Goal: Task Accomplishment & Management: Complete application form

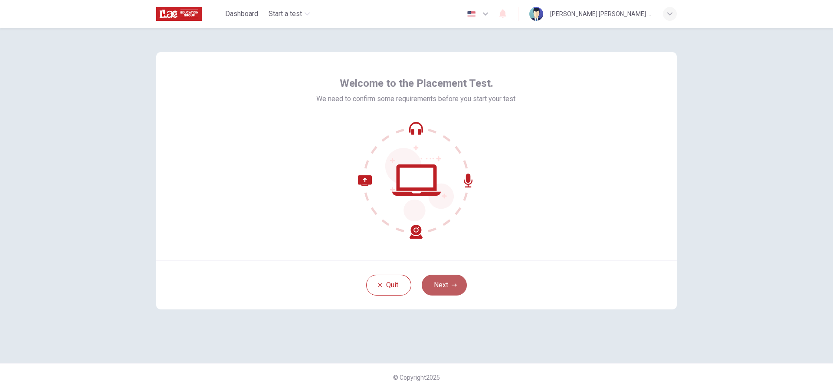
click at [445, 281] on button "Next" at bounding box center [444, 285] width 45 height 21
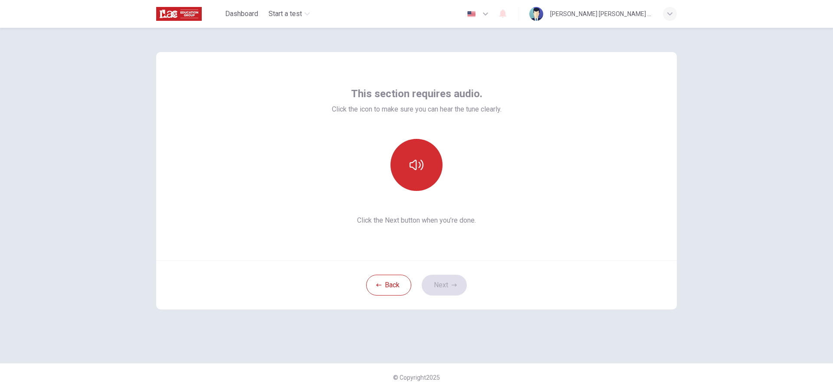
click at [416, 160] on icon "button" at bounding box center [416, 165] width 14 height 14
click at [450, 279] on button "Next" at bounding box center [444, 285] width 45 height 21
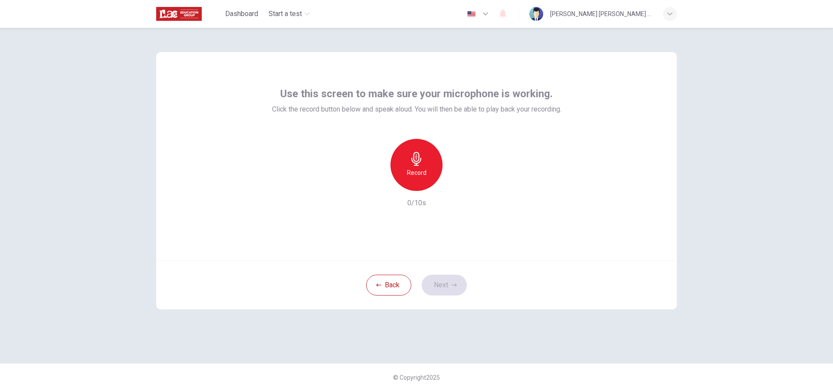
click at [421, 170] on h6 "Record" at bounding box center [417, 172] width 20 height 10
click at [416, 166] on div "Stop" at bounding box center [416, 165] width 52 height 52
click at [459, 183] on icon "button" at bounding box center [456, 184] width 9 height 9
click at [452, 285] on icon "button" at bounding box center [454, 284] width 5 height 5
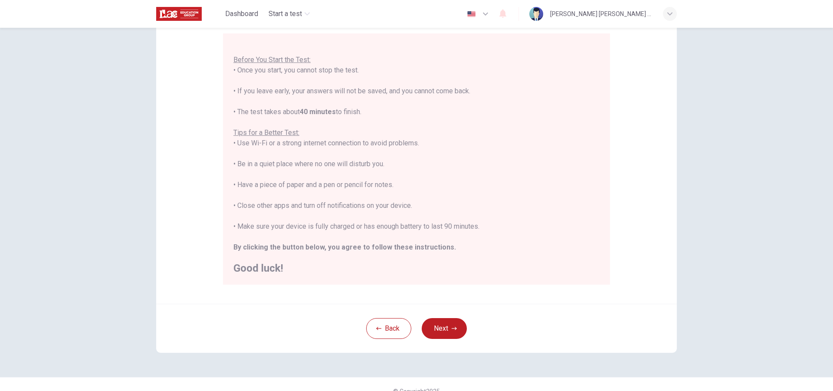
scroll to position [92, 0]
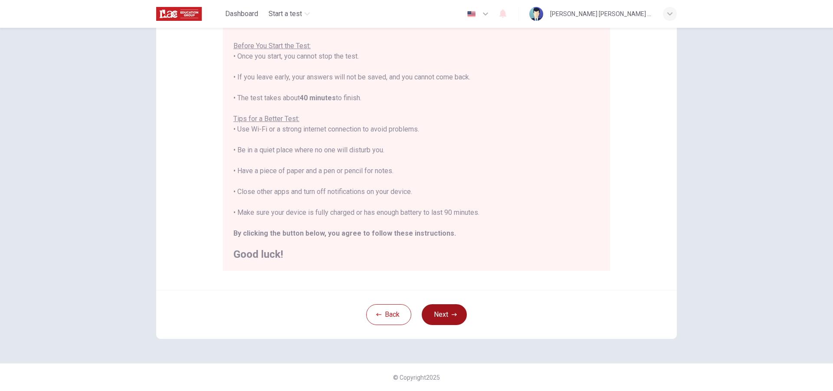
click at [439, 314] on button "Next" at bounding box center [444, 314] width 45 height 21
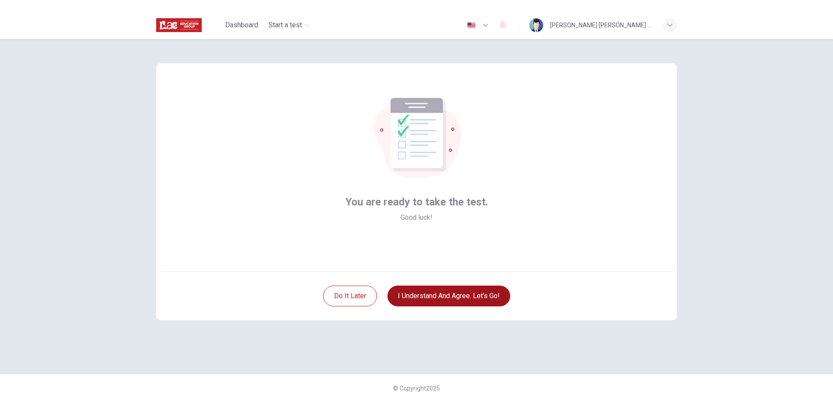
scroll to position [0, 0]
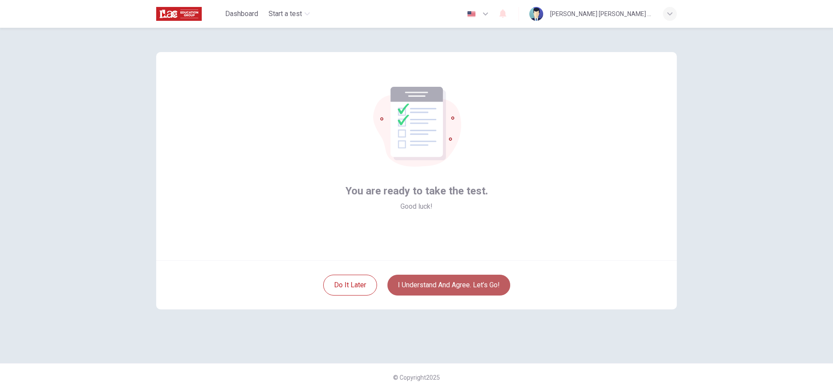
click at [445, 279] on button "I understand and agree. Let’s go!" at bounding box center [448, 285] width 123 height 21
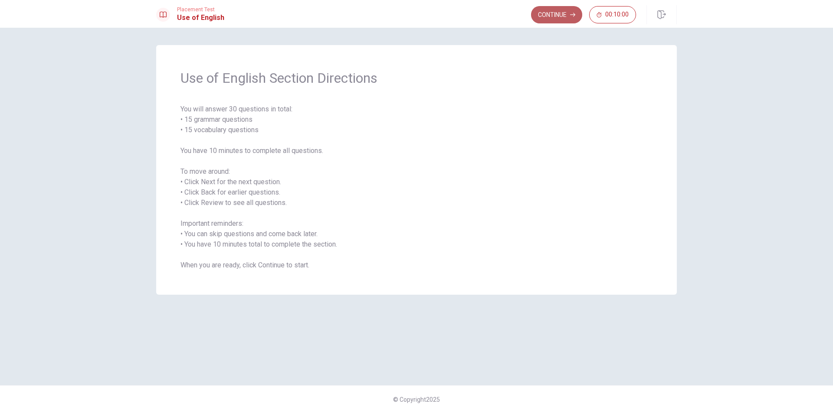
click at [562, 17] on button "Continue" at bounding box center [556, 14] width 51 height 17
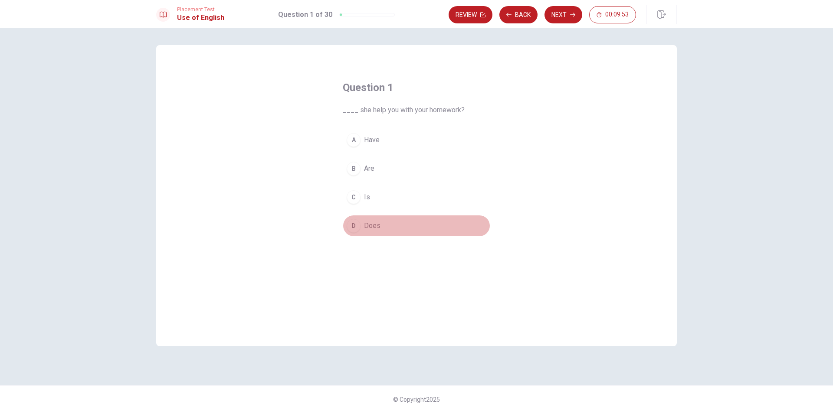
click at [354, 226] on div "D" at bounding box center [354, 226] width 14 height 14
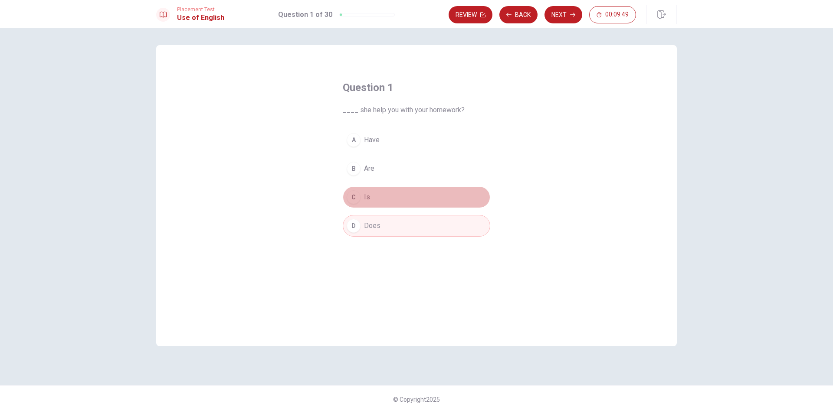
click at [351, 191] on div "C" at bounding box center [354, 197] width 14 height 14
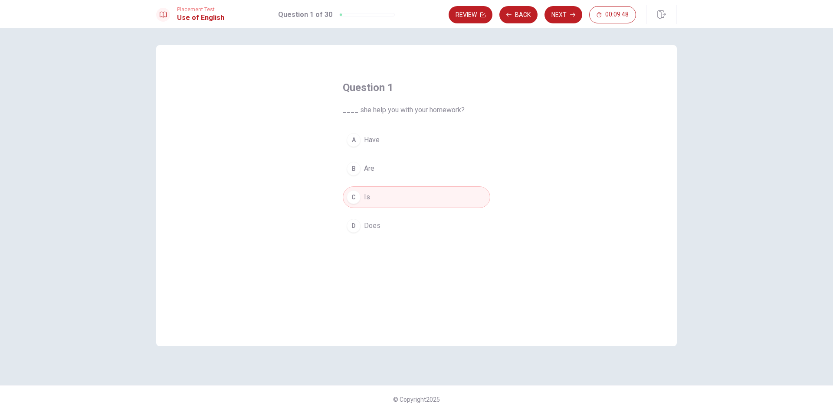
click at [351, 221] on div "D" at bounding box center [354, 226] width 14 height 14
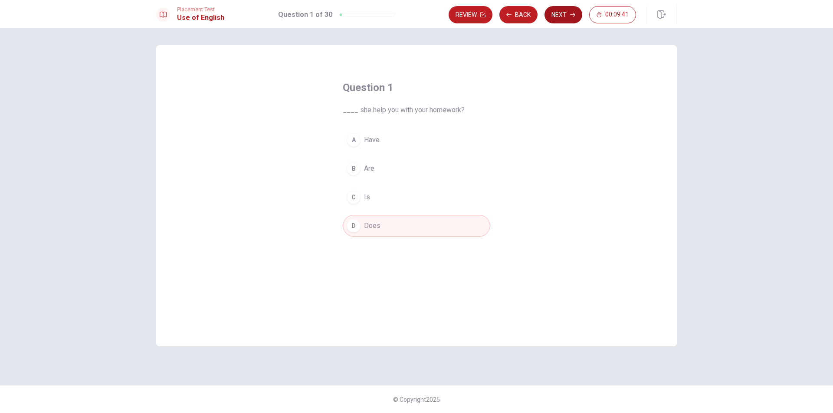
click at [570, 16] on icon "button" at bounding box center [572, 14] width 5 height 5
click at [353, 172] on div "B" at bounding box center [354, 169] width 14 height 14
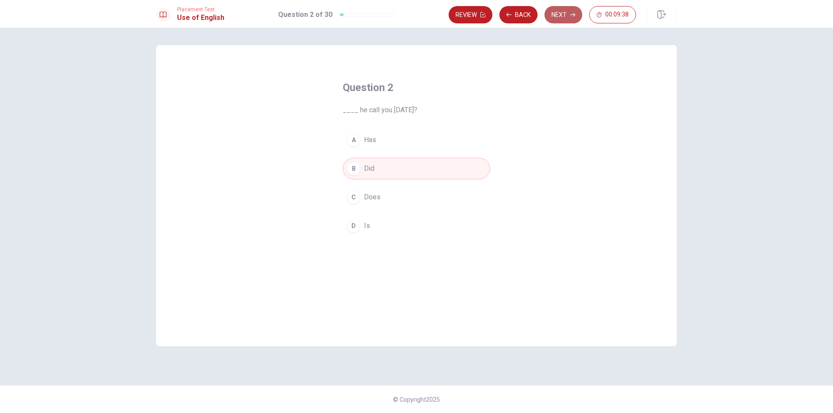
click at [557, 16] on button "Next" at bounding box center [563, 14] width 38 height 17
click at [354, 228] on div "D" at bounding box center [354, 226] width 14 height 14
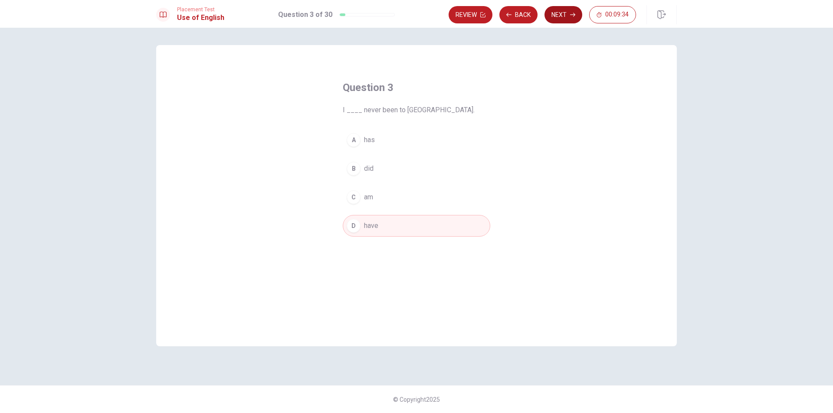
click at [561, 16] on button "Next" at bounding box center [563, 14] width 38 height 17
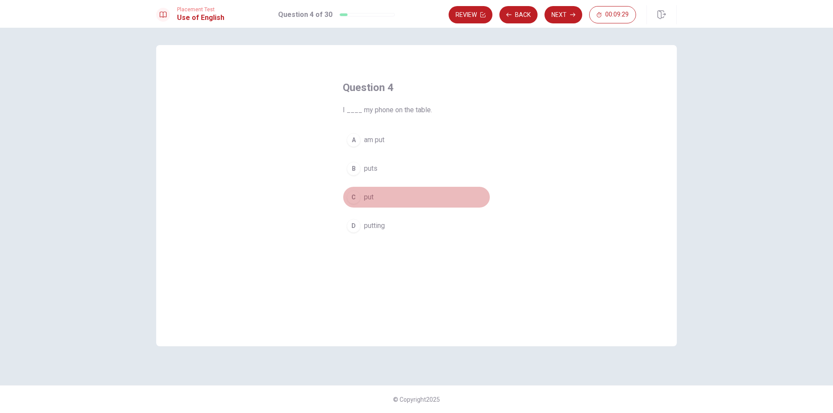
click at [356, 199] on div "C" at bounding box center [354, 197] width 14 height 14
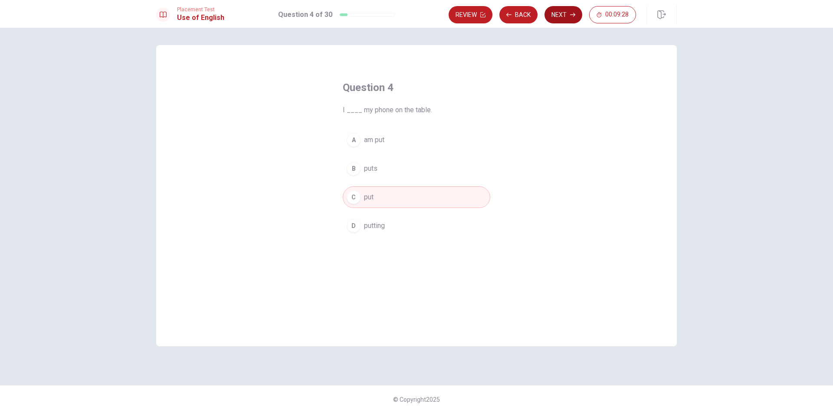
click at [569, 20] on button "Next" at bounding box center [563, 14] width 38 height 17
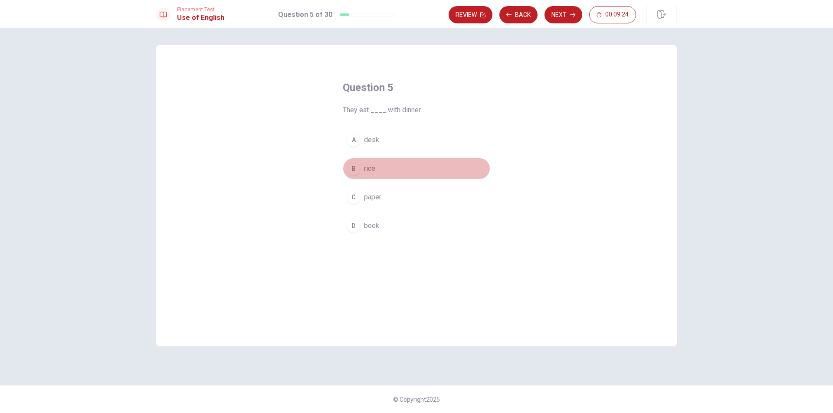
click at [352, 179] on button "B rice" at bounding box center [416, 169] width 147 height 22
click at [563, 19] on button "Next" at bounding box center [563, 14] width 38 height 17
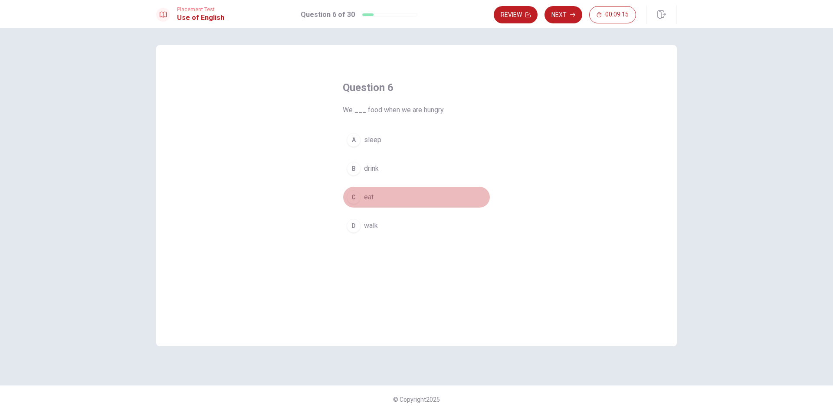
click at [361, 186] on button "C eat" at bounding box center [416, 197] width 147 height 22
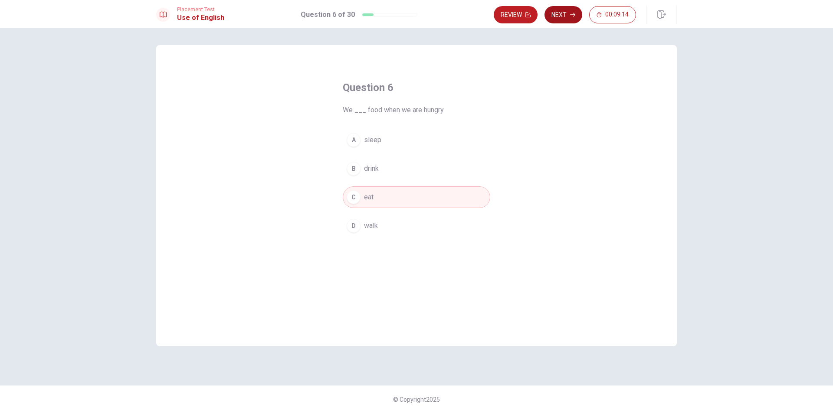
click at [571, 16] on icon "button" at bounding box center [572, 14] width 5 height 5
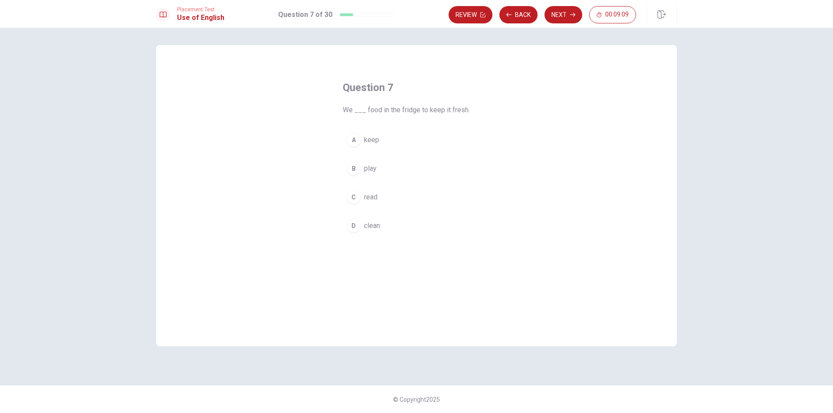
click at [351, 143] on div "A" at bounding box center [354, 140] width 14 height 14
click at [556, 21] on button "Next" at bounding box center [563, 14] width 38 height 17
click at [353, 171] on div "B" at bounding box center [354, 169] width 14 height 14
click at [570, 14] on icon "button" at bounding box center [572, 14] width 5 height 5
click at [357, 140] on div "A" at bounding box center [354, 140] width 14 height 14
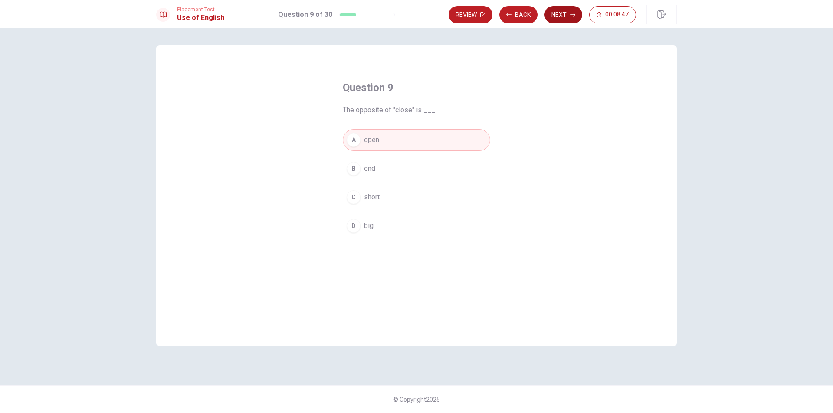
click at [556, 13] on button "Next" at bounding box center [563, 14] width 38 height 17
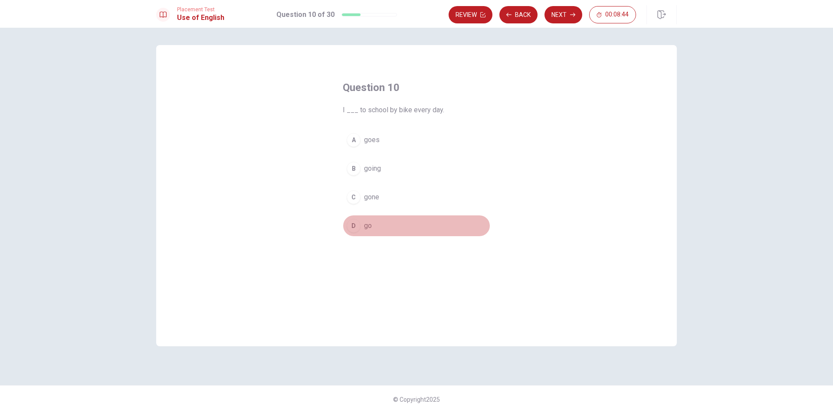
click at [353, 223] on div "D" at bounding box center [354, 226] width 14 height 14
click at [554, 21] on button "Next" at bounding box center [563, 14] width 38 height 17
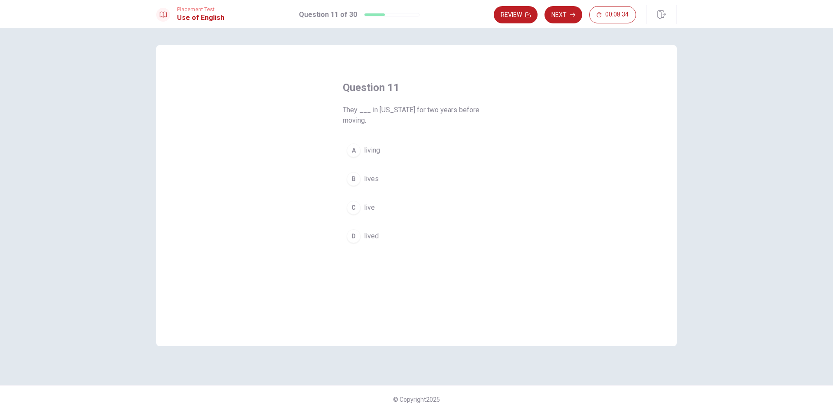
click at [351, 211] on div "C" at bounding box center [354, 208] width 14 height 14
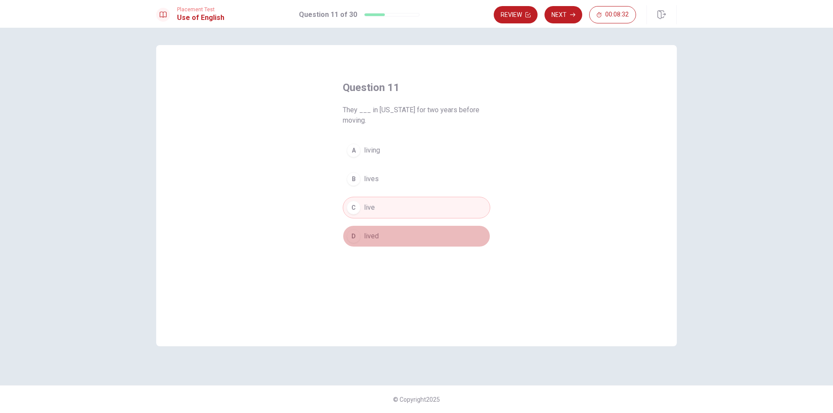
click at [382, 238] on button "D lived" at bounding box center [416, 237] width 147 height 22
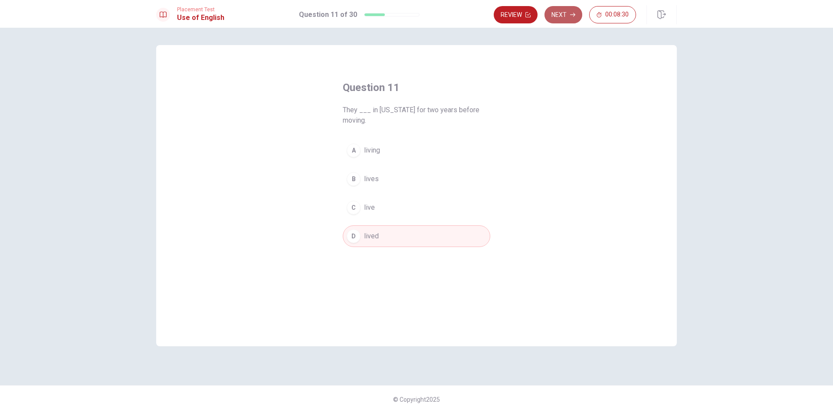
click at [562, 20] on button "Next" at bounding box center [563, 14] width 38 height 17
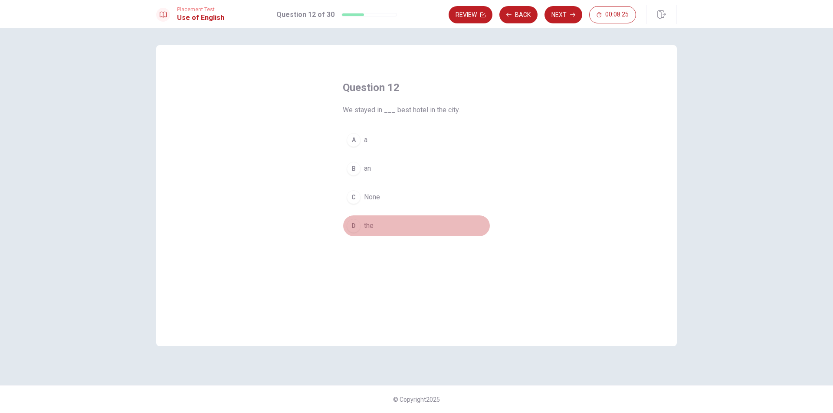
click at [352, 229] on div "D" at bounding box center [354, 226] width 14 height 14
click at [559, 13] on button "Next" at bounding box center [563, 14] width 38 height 17
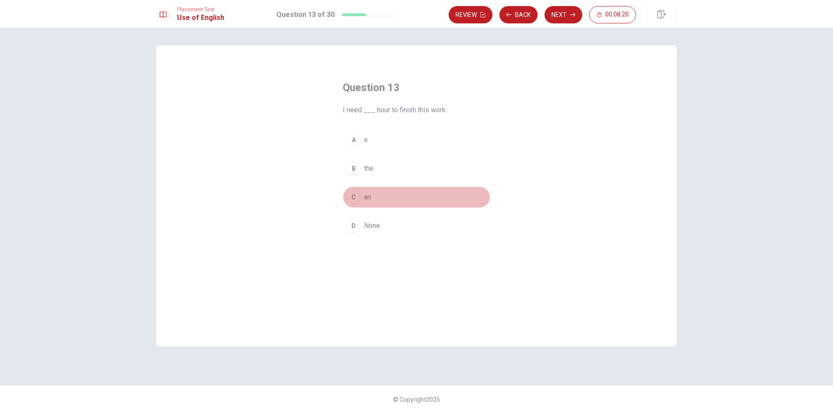
click at [351, 193] on div "C" at bounding box center [354, 197] width 14 height 14
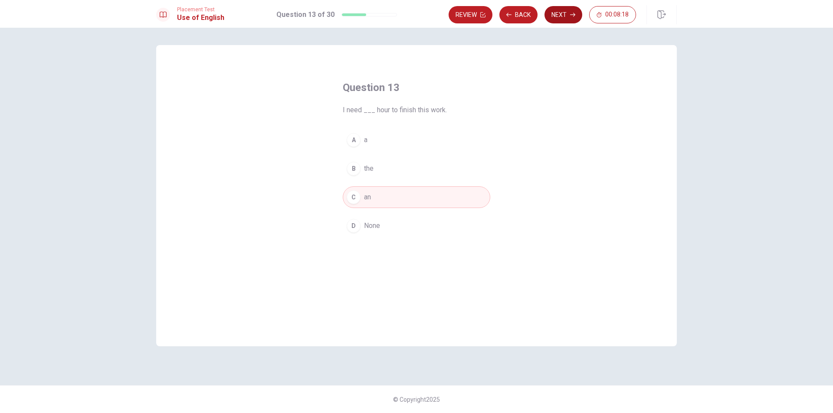
click at [564, 15] on button "Next" at bounding box center [563, 14] width 38 height 17
click at [352, 168] on div "B" at bounding box center [354, 169] width 14 height 14
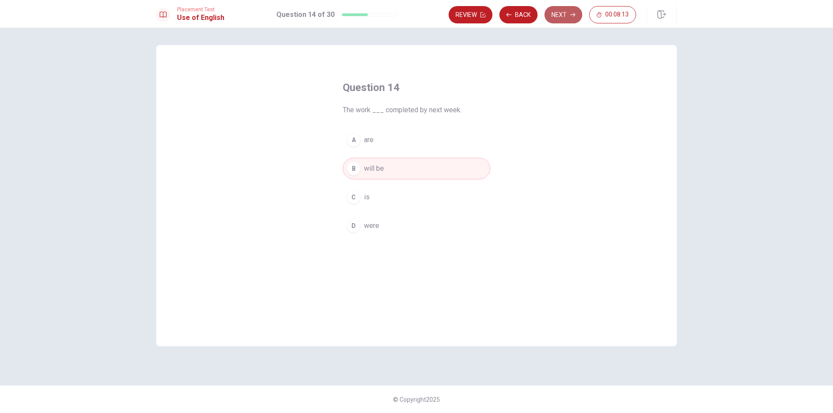
click at [566, 18] on button "Next" at bounding box center [563, 14] width 38 height 17
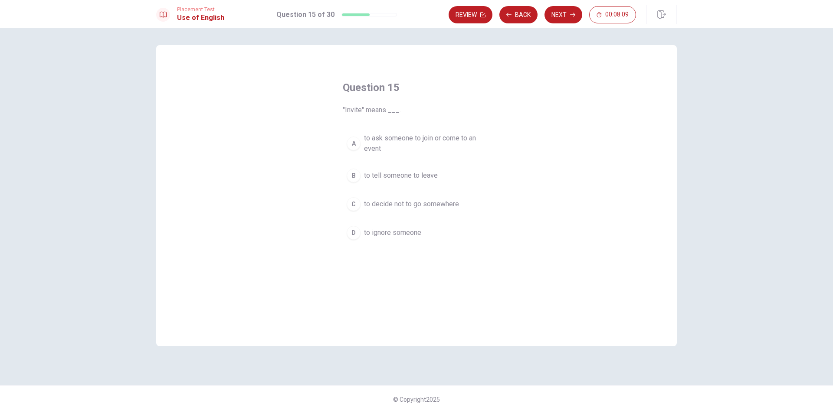
click at [355, 143] on div "A" at bounding box center [354, 144] width 14 height 14
click at [576, 19] on button "Next" at bounding box center [563, 14] width 38 height 17
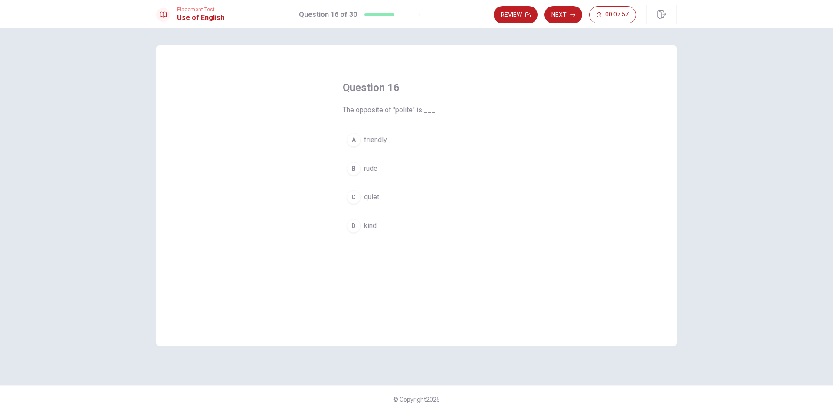
click at [356, 173] on div "B" at bounding box center [354, 169] width 14 height 14
click at [567, 16] on button "Next" at bounding box center [563, 14] width 38 height 17
click at [350, 152] on div "A" at bounding box center [354, 151] width 14 height 14
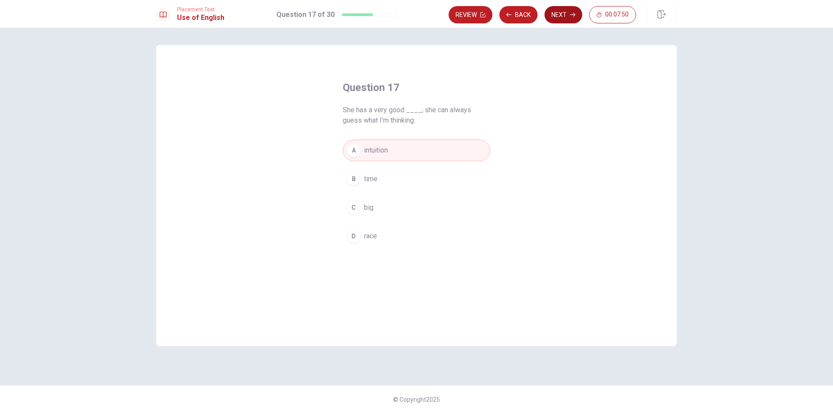
click at [573, 13] on icon "button" at bounding box center [572, 15] width 5 height 4
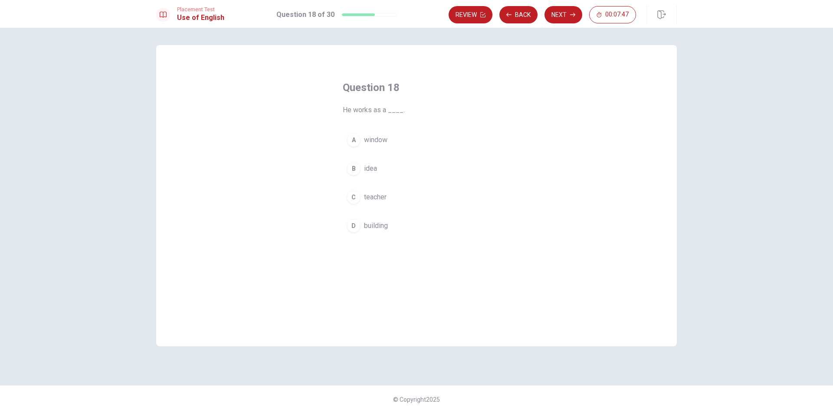
click at [349, 206] on button "C teacher" at bounding box center [416, 197] width 147 height 22
click at [572, 16] on icon "button" at bounding box center [572, 14] width 5 height 5
click at [351, 165] on div "B" at bounding box center [354, 169] width 14 height 14
click at [562, 11] on button "Next" at bounding box center [563, 14] width 38 height 17
click at [353, 142] on div "A" at bounding box center [354, 140] width 14 height 14
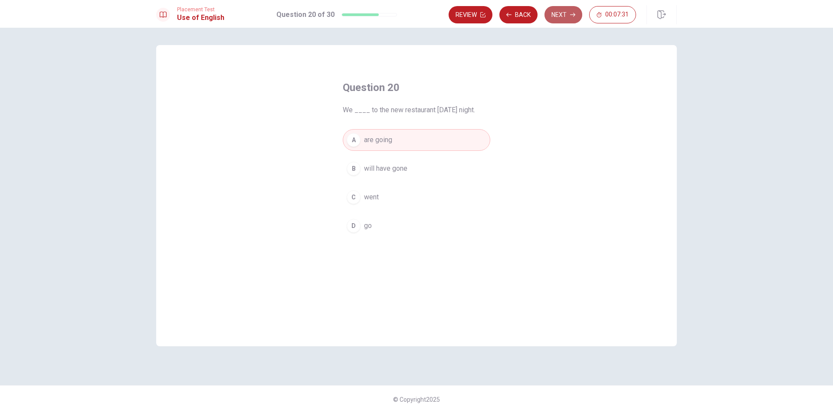
click at [563, 18] on button "Next" at bounding box center [563, 14] width 38 height 17
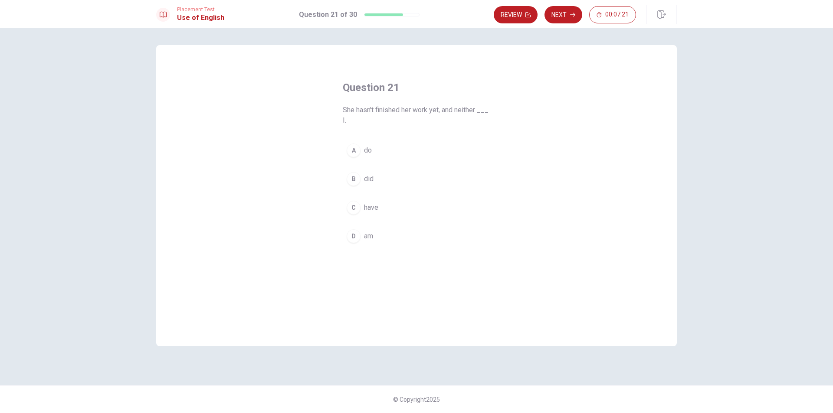
click at [353, 208] on div "C" at bounding box center [354, 208] width 14 height 14
click at [562, 12] on button "Next" at bounding box center [563, 14] width 38 height 17
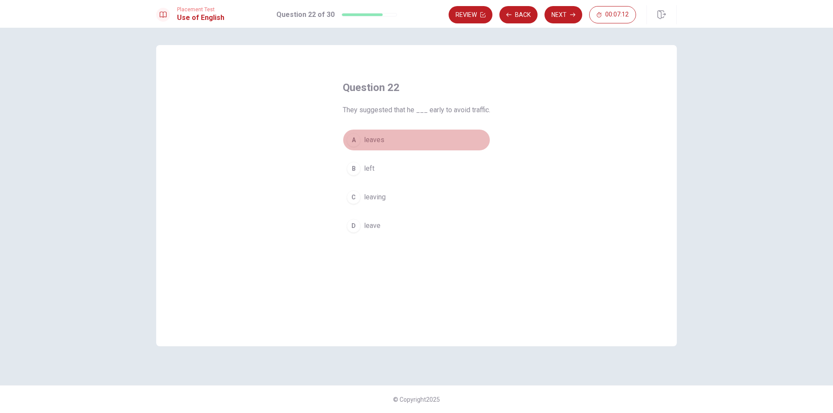
click at [355, 134] on div "A" at bounding box center [354, 140] width 14 height 14
click at [568, 18] on button "Next" at bounding box center [563, 14] width 38 height 17
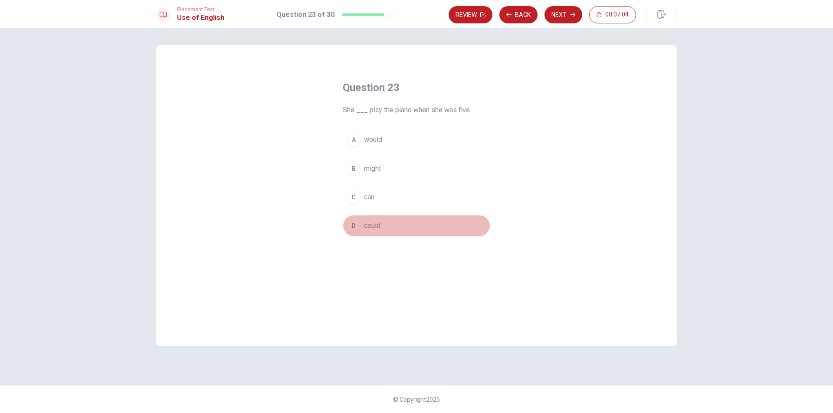
click at [352, 230] on div "D" at bounding box center [354, 226] width 14 height 14
click at [560, 19] on button "Next" at bounding box center [563, 14] width 38 height 17
click at [351, 199] on div "C" at bounding box center [354, 197] width 14 height 14
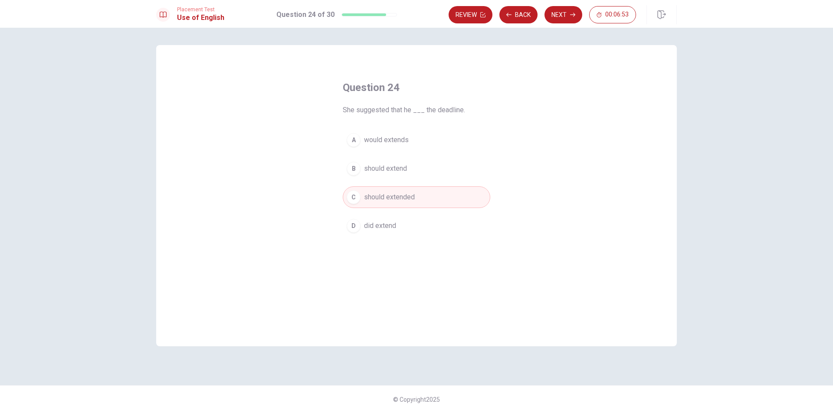
click at [352, 170] on div "B" at bounding box center [354, 169] width 14 height 14
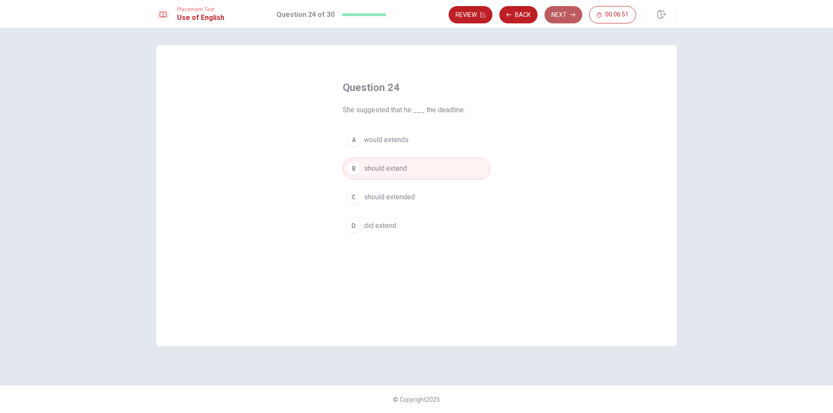
click at [561, 15] on button "Next" at bounding box center [563, 14] width 38 height 17
click at [349, 199] on div "C" at bounding box center [354, 197] width 14 height 14
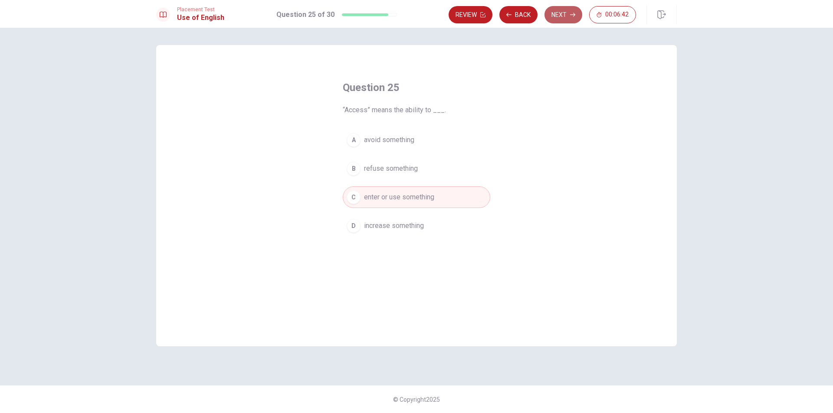
click at [563, 16] on button "Next" at bounding box center [563, 14] width 38 height 17
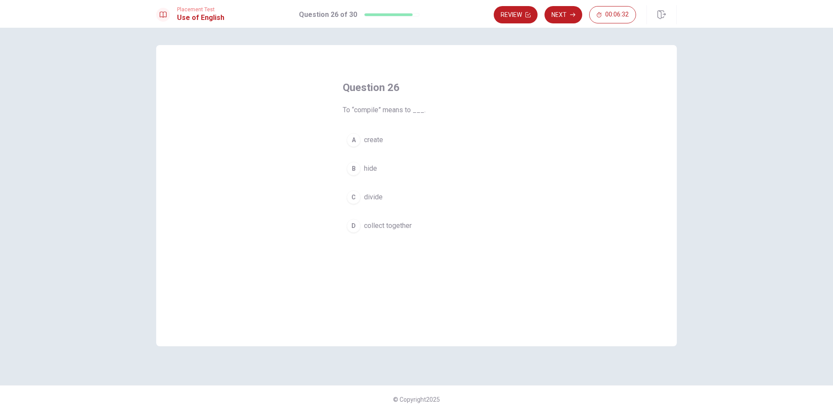
click at [389, 225] on span "collect together" at bounding box center [388, 226] width 48 height 10
click at [563, 15] on button "Next" at bounding box center [563, 14] width 38 height 17
click at [358, 168] on div "B" at bounding box center [354, 169] width 14 height 14
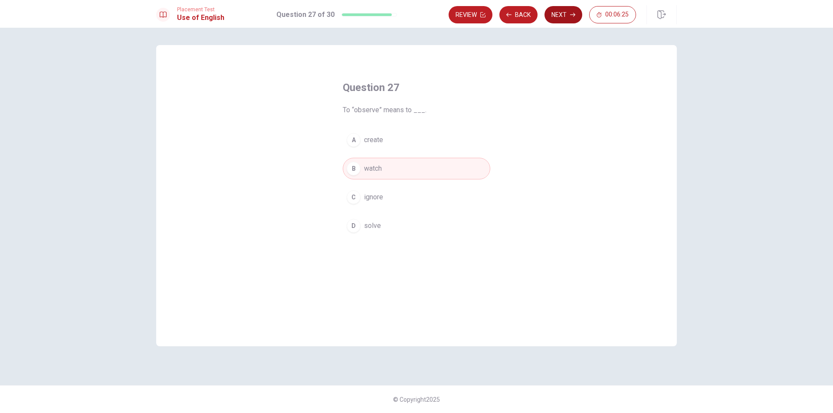
click at [565, 17] on button "Next" at bounding box center [563, 14] width 38 height 17
click at [360, 141] on div "A" at bounding box center [354, 140] width 14 height 14
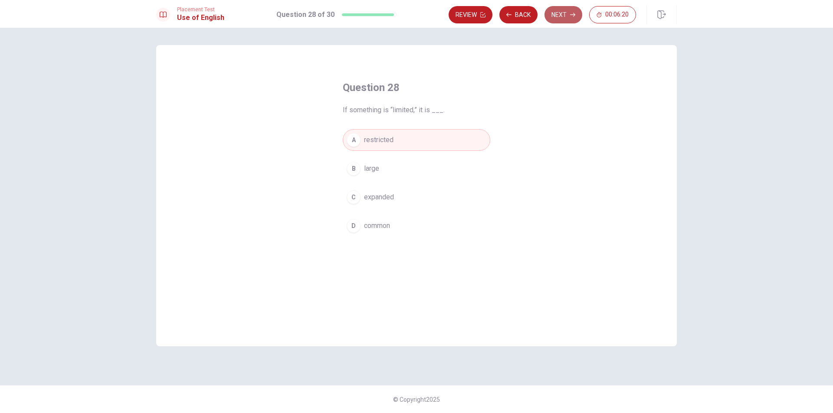
click at [557, 13] on button "Next" at bounding box center [563, 14] width 38 height 17
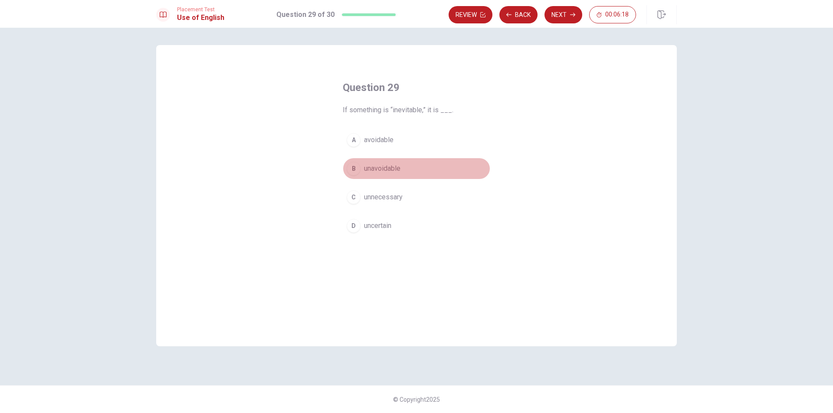
click at [379, 164] on span "unavoidable" at bounding box center [382, 169] width 36 height 10
click at [556, 16] on button "Next" at bounding box center [563, 14] width 38 height 17
click at [387, 171] on span "repaired" at bounding box center [376, 169] width 25 height 10
click at [574, 10] on button "Next" at bounding box center [563, 14] width 38 height 17
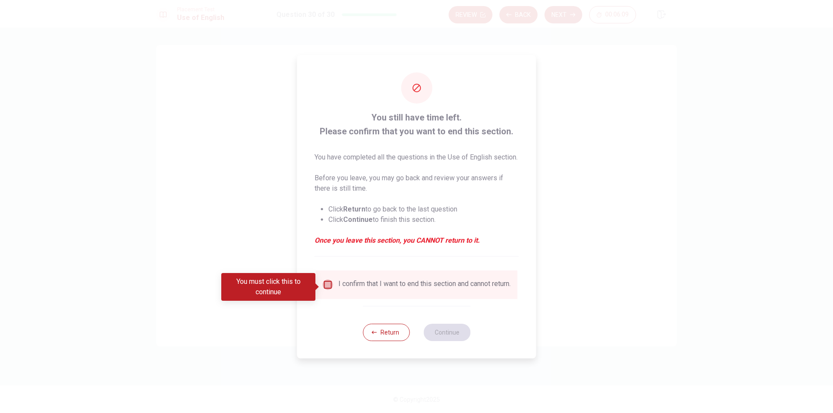
click at [328, 285] on input "You must click this to continue" at bounding box center [328, 285] width 10 height 10
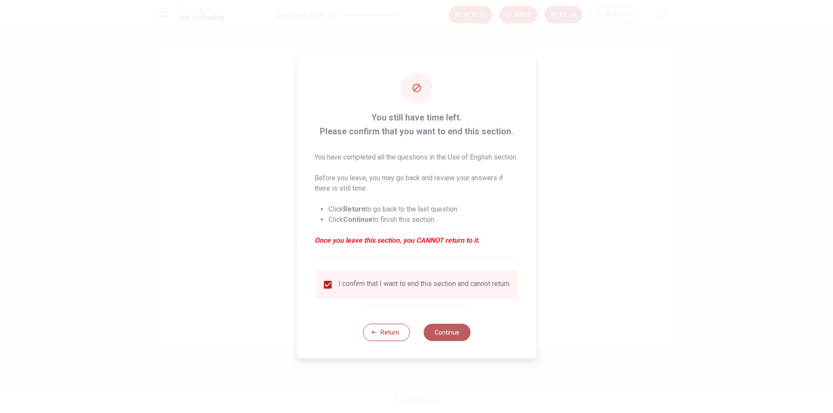
click at [446, 340] on button "Continue" at bounding box center [446, 332] width 47 height 17
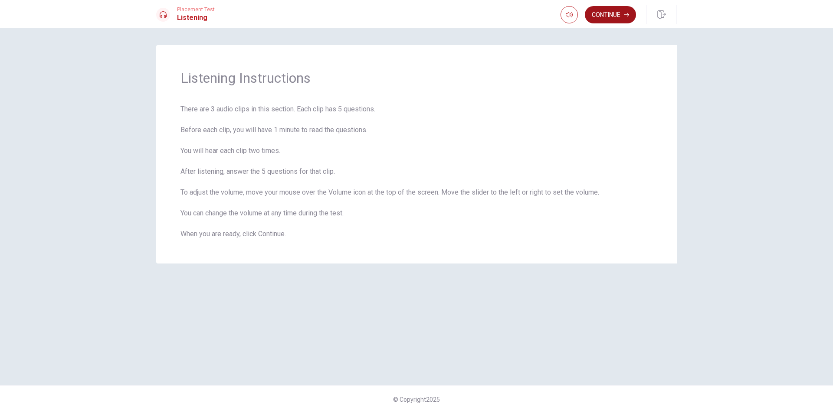
click at [605, 17] on button "Continue" at bounding box center [610, 14] width 51 height 17
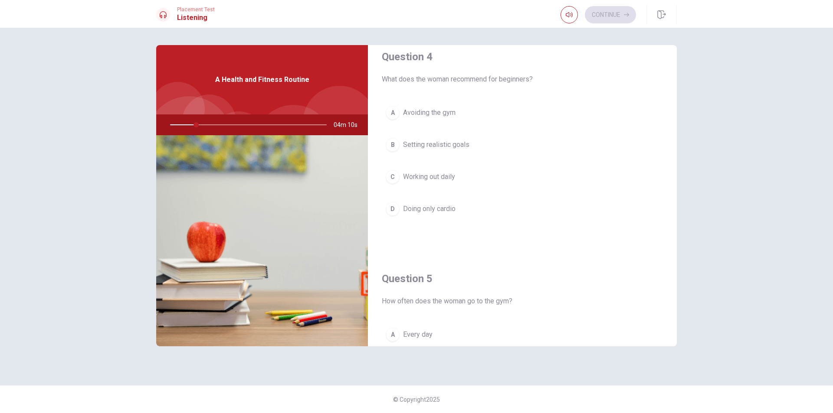
scroll to position [635, 0]
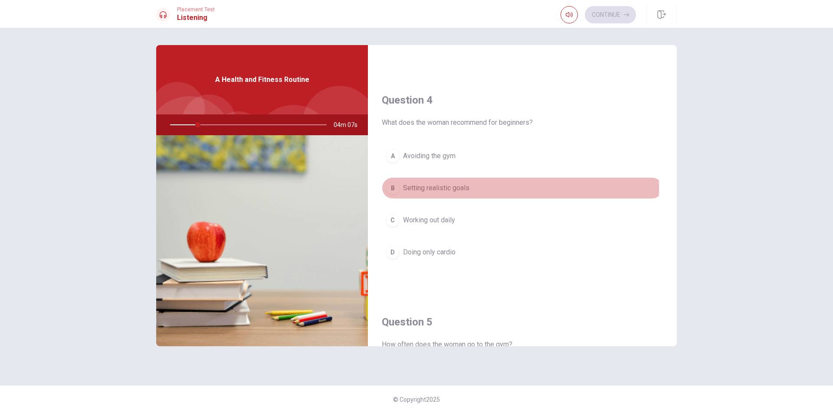
click at [411, 188] on span "Setting realistic goals" at bounding box center [436, 188] width 66 height 10
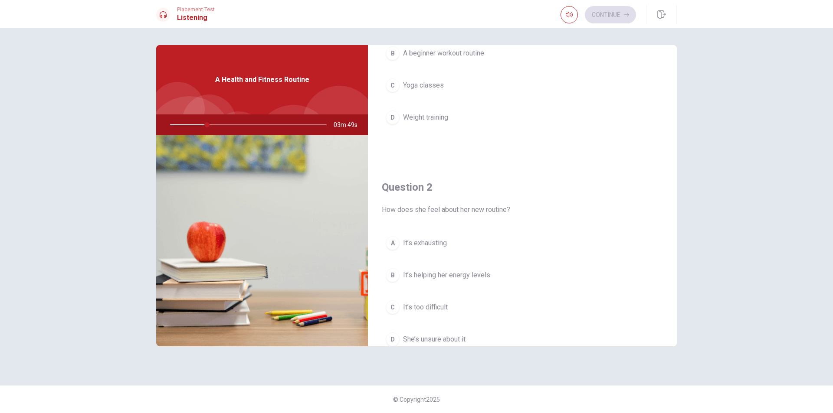
scroll to position [0, 0]
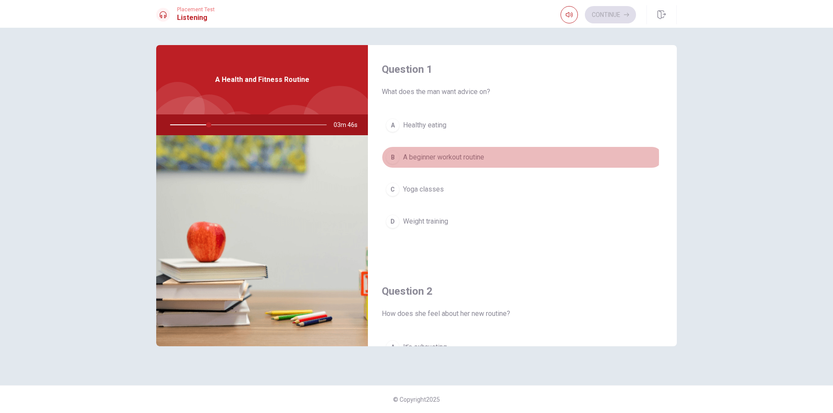
click at [421, 157] on span "A beginner workout routine" at bounding box center [443, 157] width 81 height 10
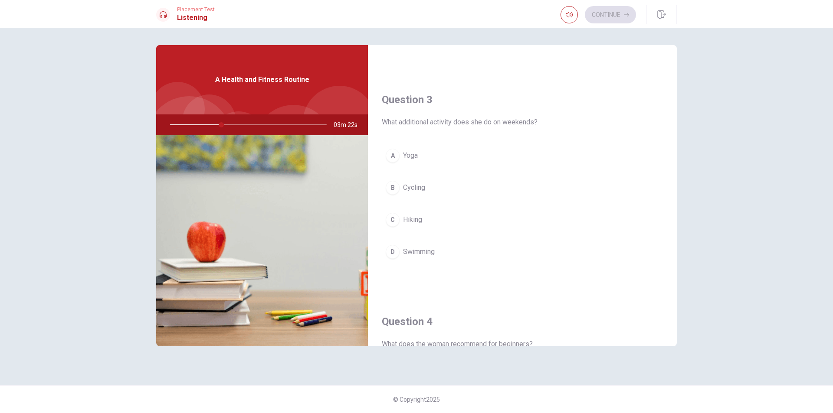
scroll to position [434, 0]
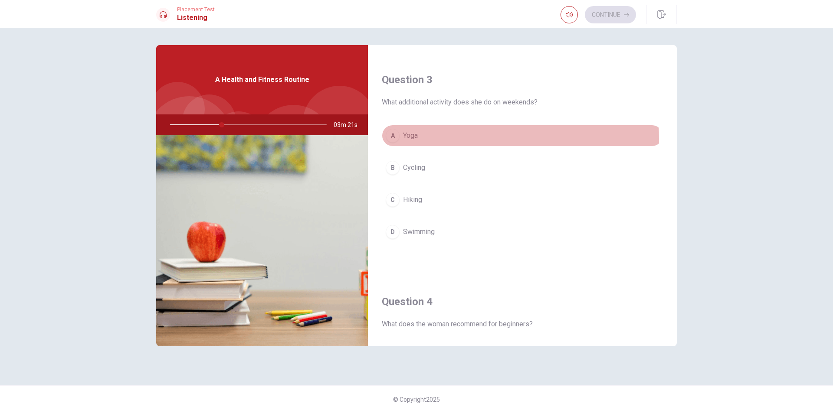
click at [449, 139] on button "A Yoga" at bounding box center [522, 136] width 281 height 22
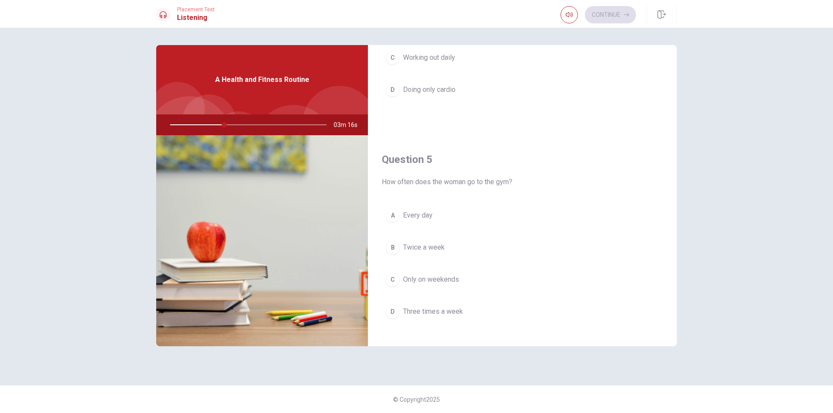
scroll to position [809, 0]
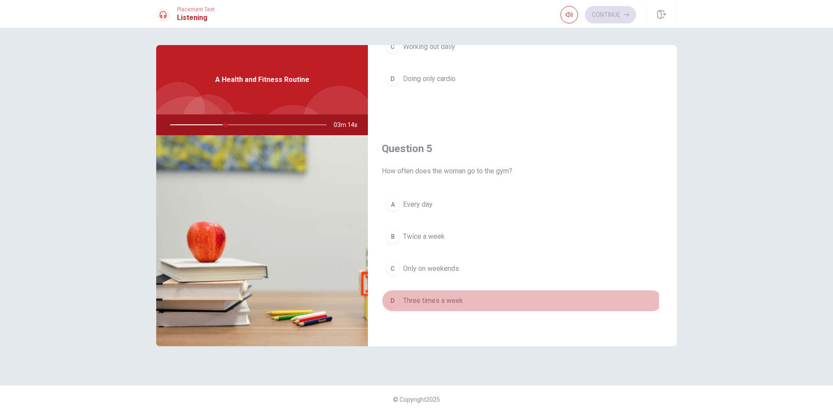
click at [439, 302] on span "Three times a week" at bounding box center [433, 301] width 60 height 10
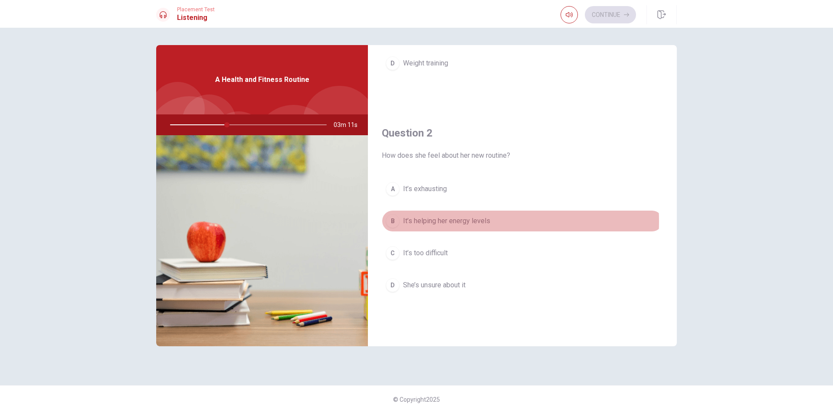
click at [448, 222] on span "It’s helping her energy levels" at bounding box center [446, 221] width 87 height 10
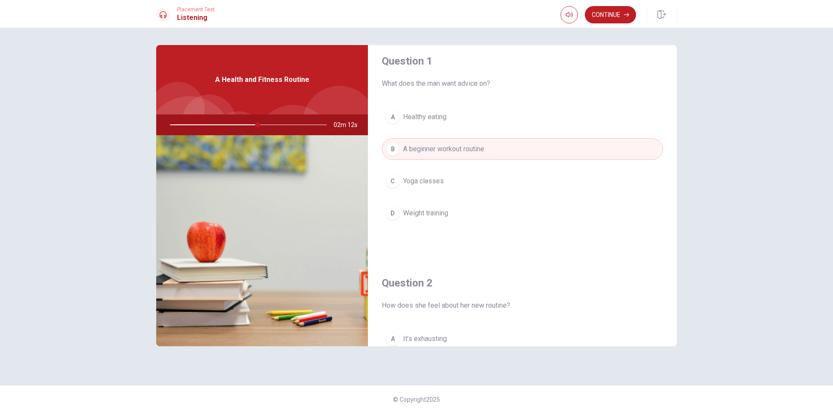
scroll to position [0, 0]
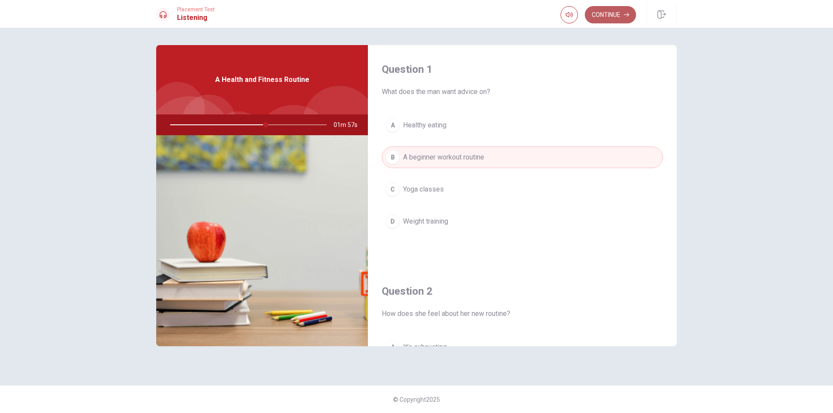
click at [605, 16] on button "Continue" at bounding box center [610, 14] width 51 height 17
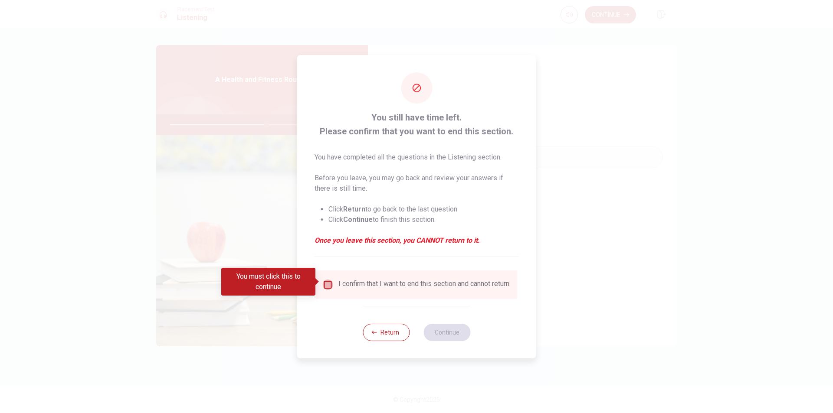
click at [329, 280] on input "You must click this to continue" at bounding box center [328, 285] width 10 height 10
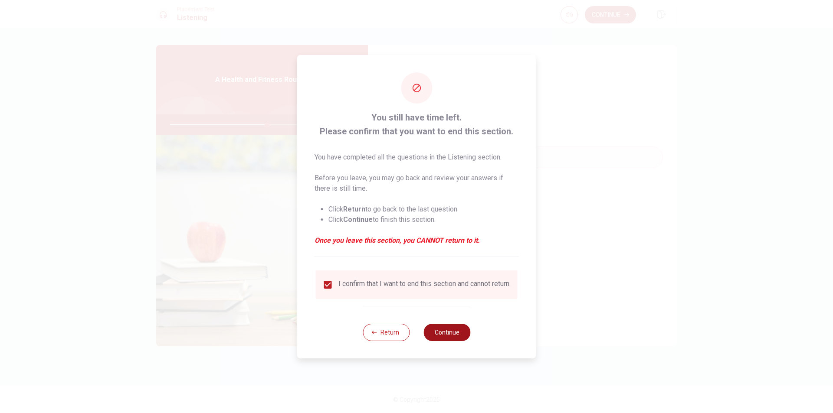
click at [435, 333] on button "Continue" at bounding box center [446, 332] width 47 height 17
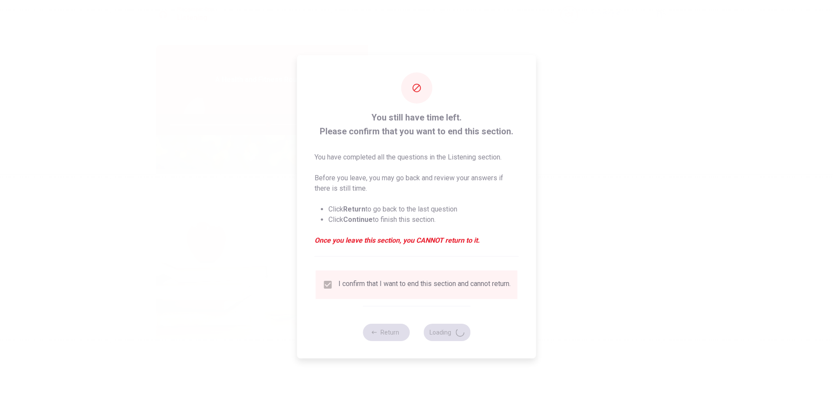
type input "63"
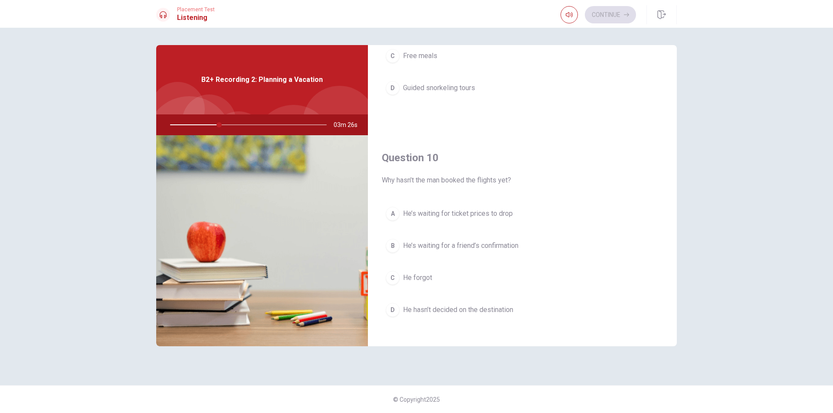
scroll to position [809, 0]
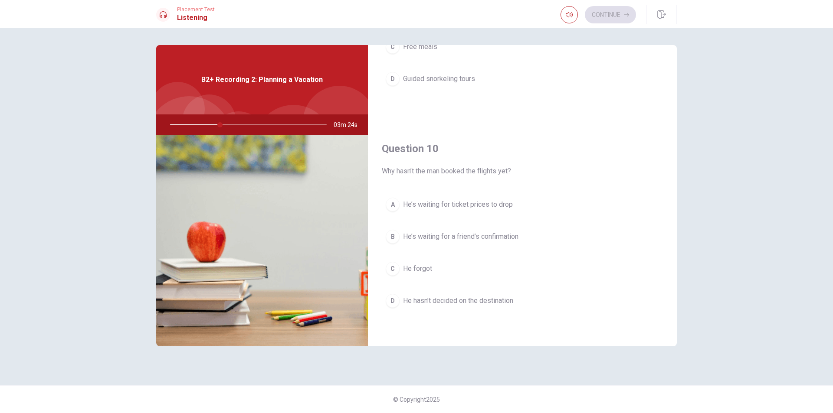
click at [433, 208] on span "He’s waiting for ticket prices to drop" at bounding box center [458, 205] width 110 height 10
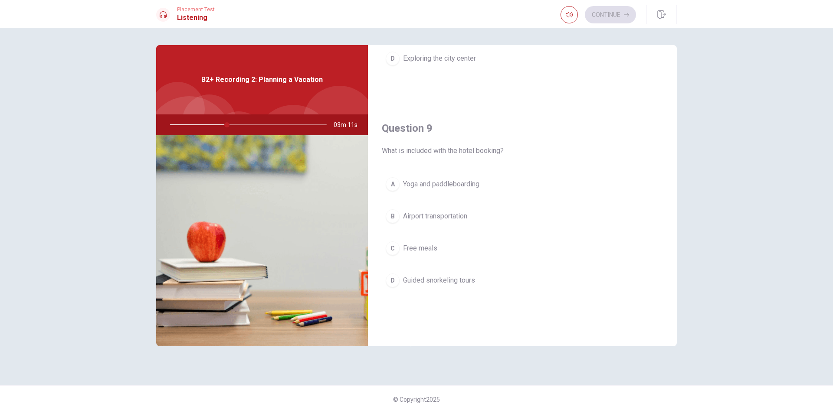
click at [433, 187] on span "Yoga and paddleboarding" at bounding box center [441, 184] width 76 height 10
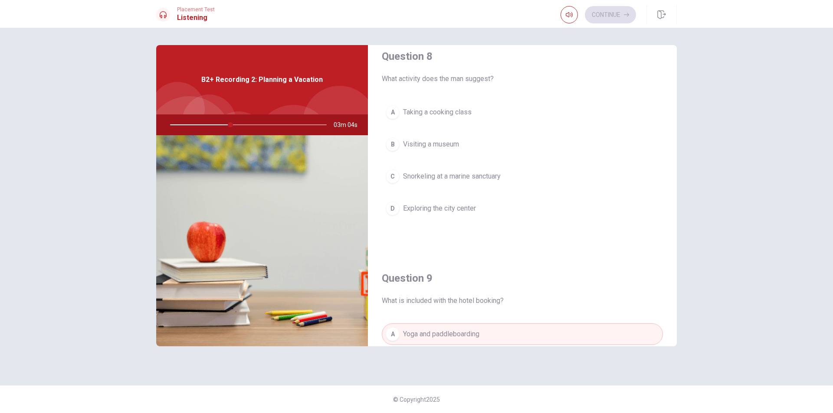
scroll to position [419, 0]
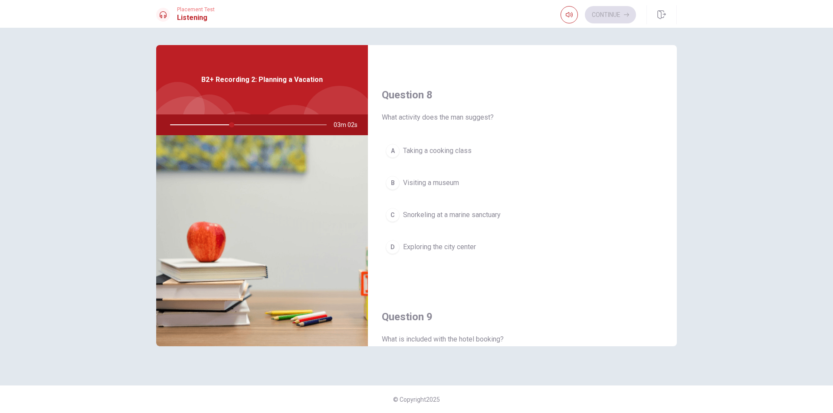
click at [456, 219] on span "Snorkeling at a marine sanctuary" at bounding box center [452, 215] width 98 height 10
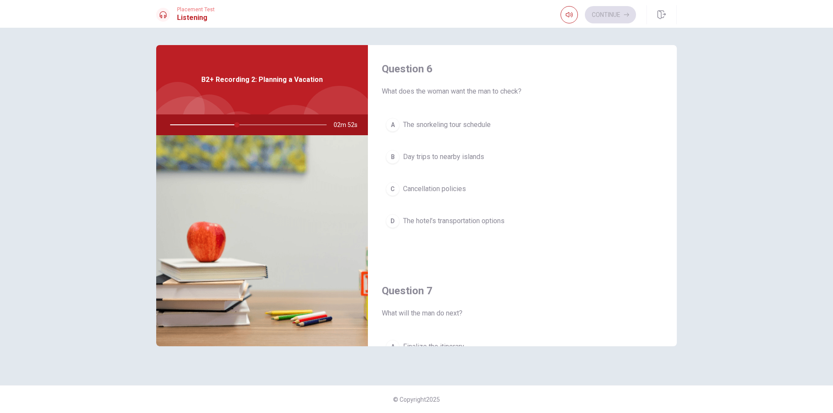
scroll to position [0, 0]
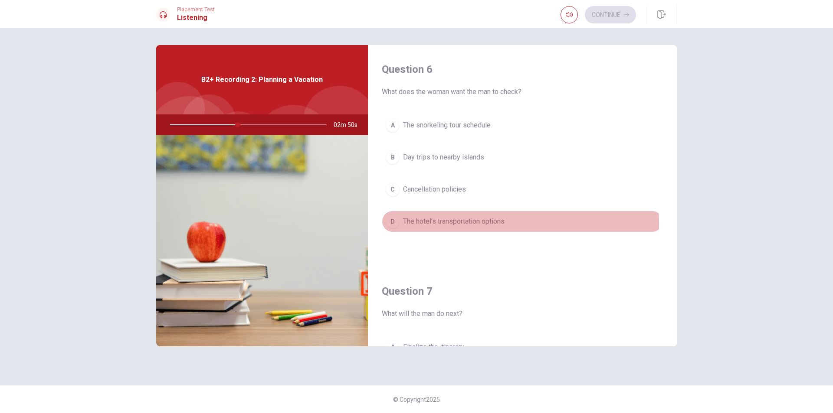
click at [426, 224] on span "The hotel’s transportation options" at bounding box center [453, 221] width 101 height 10
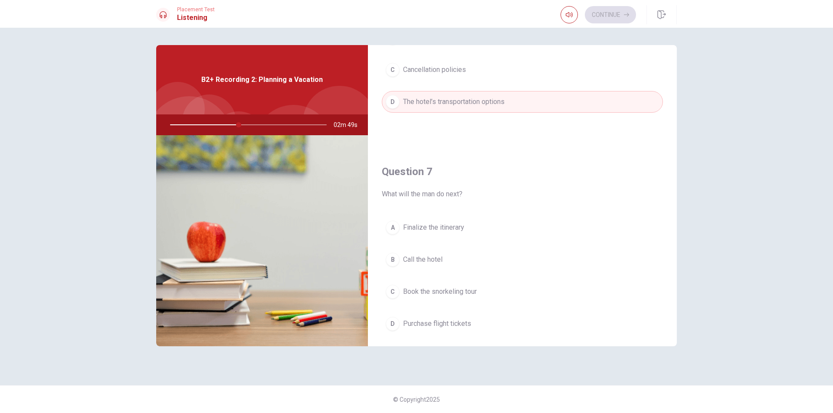
scroll to position [173, 0]
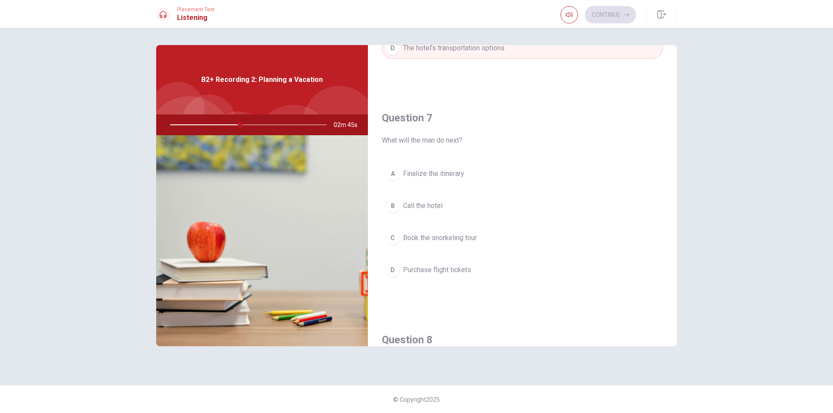
click at [443, 204] on button "B Call the hotel" at bounding box center [522, 206] width 281 height 22
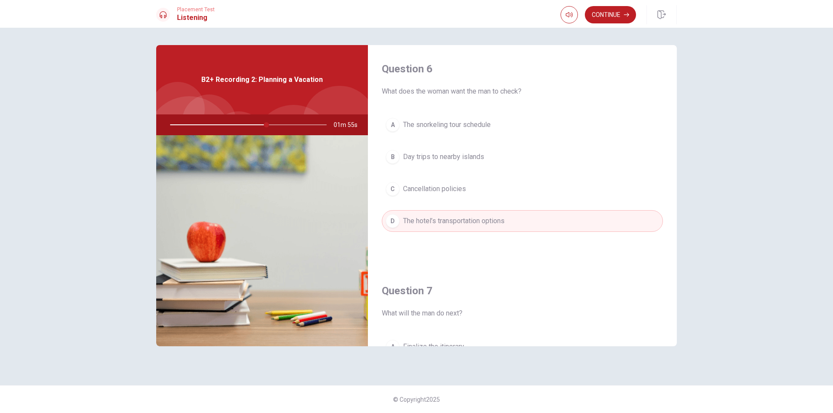
scroll to position [0, 0]
click at [611, 24] on div "Continue" at bounding box center [618, 14] width 116 height 19
click at [613, 19] on button "Continue" at bounding box center [610, 14] width 51 height 17
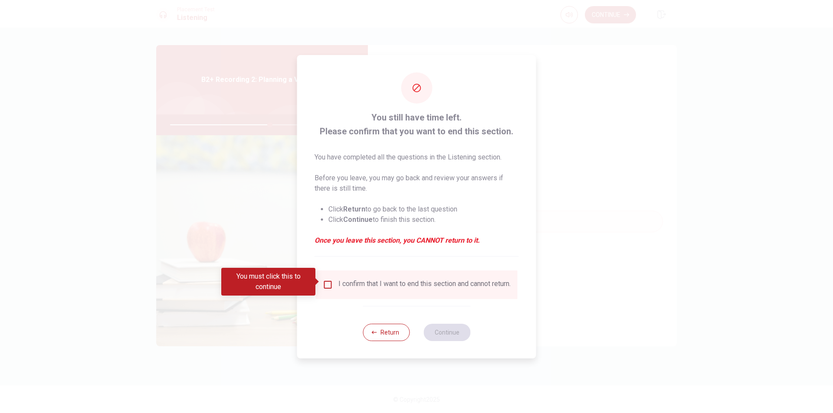
click at [321, 283] on div "You must click this to continue" at bounding box center [271, 282] width 100 height 28
click at [329, 283] on input "You must click this to continue" at bounding box center [328, 285] width 10 height 10
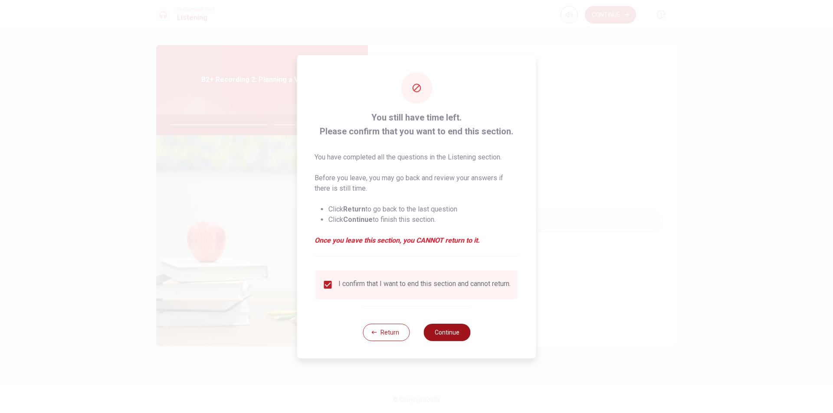
click at [442, 340] on button "Continue" at bounding box center [446, 332] width 47 height 17
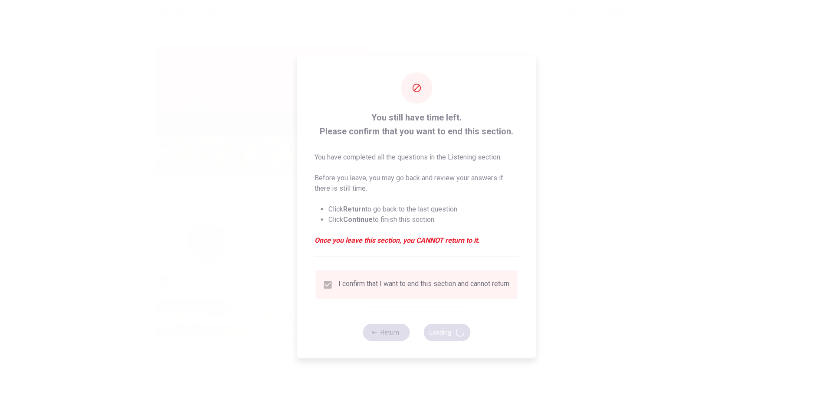
type input "65"
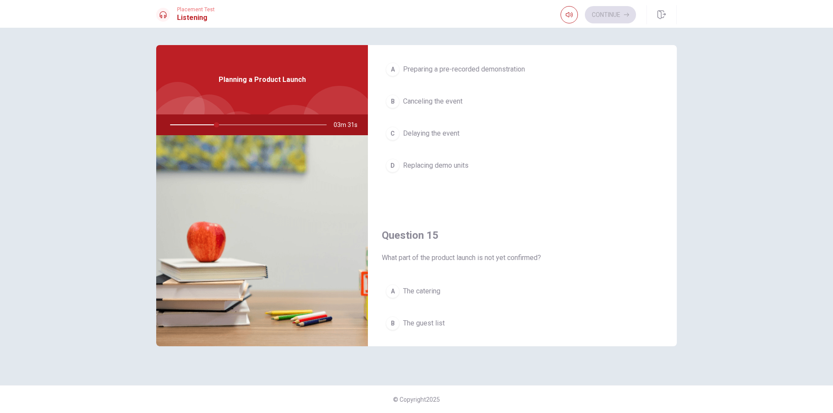
scroll to position [809, 0]
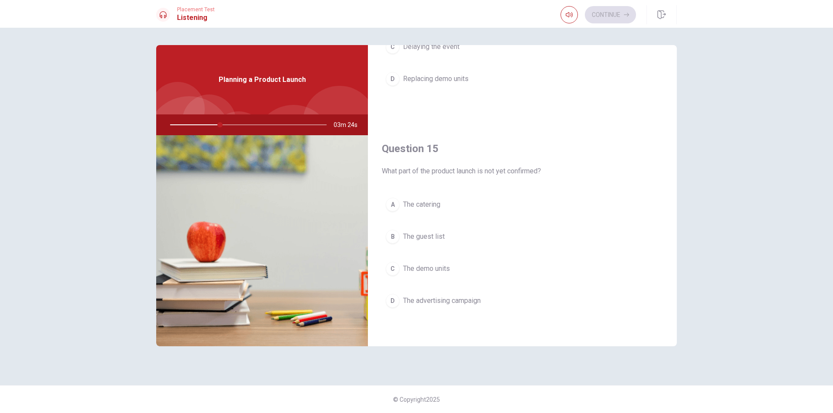
click at [440, 233] on span "The guest list" at bounding box center [424, 237] width 42 height 10
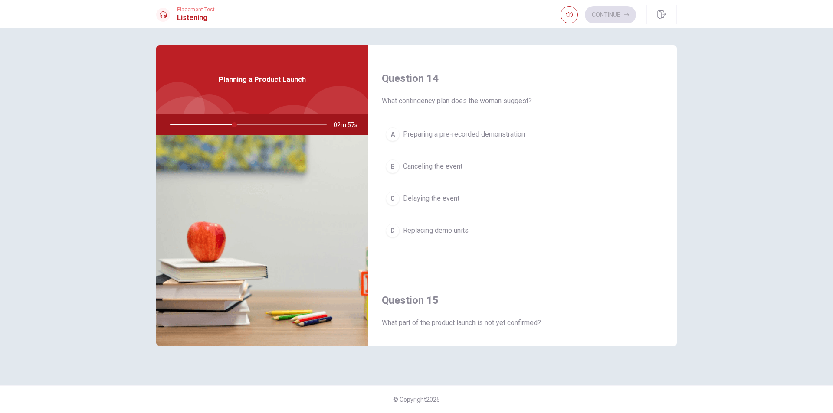
scroll to position [635, 0]
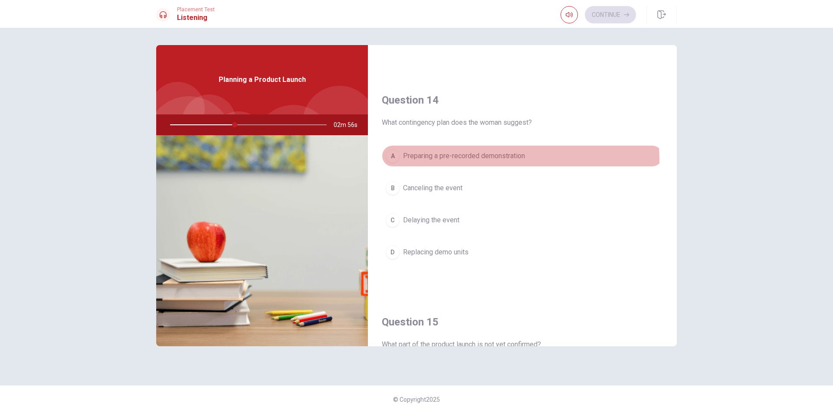
click at [513, 160] on span "Preparing a pre-recorded demonstration" at bounding box center [464, 156] width 122 height 10
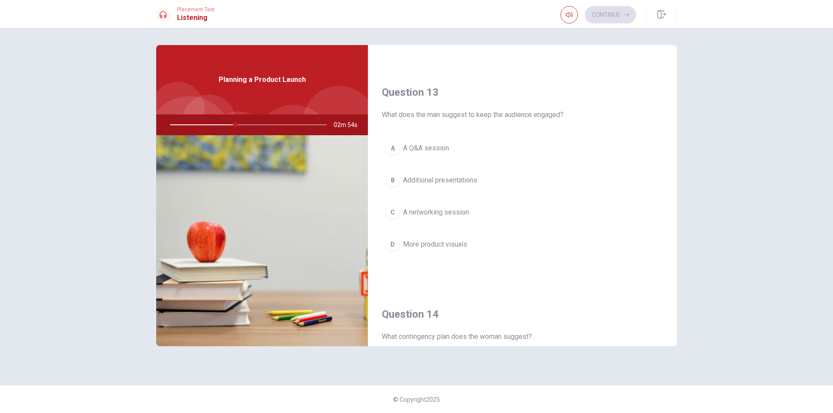
scroll to position [419, 0]
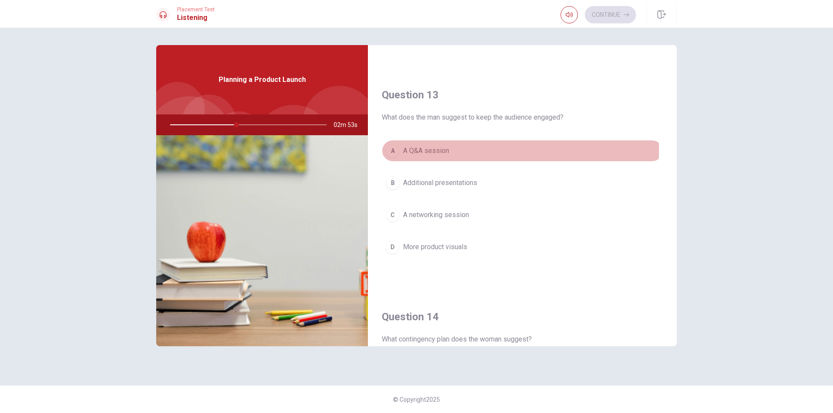
click at [478, 150] on button "A A Q&A session" at bounding box center [522, 151] width 281 height 22
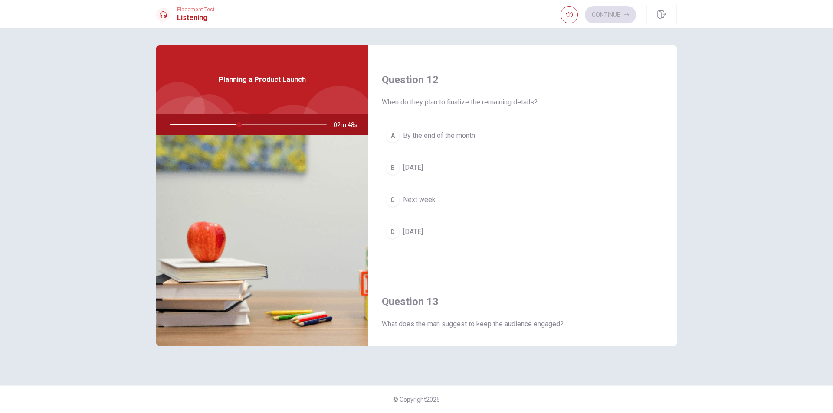
scroll to position [202, 0]
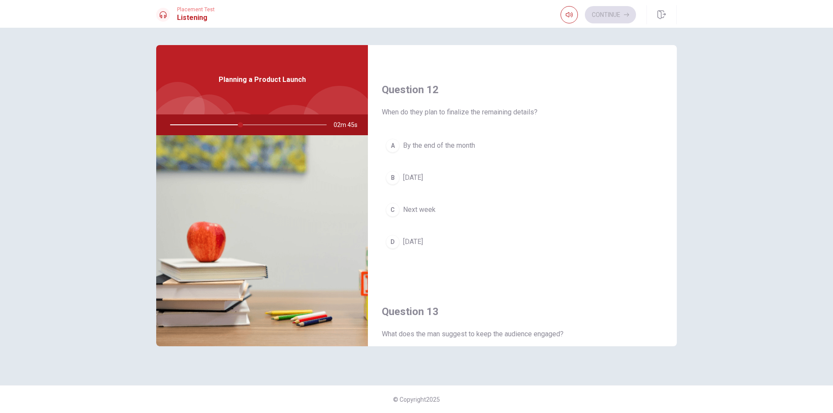
click at [470, 242] on button "D [DATE]" at bounding box center [522, 242] width 281 height 22
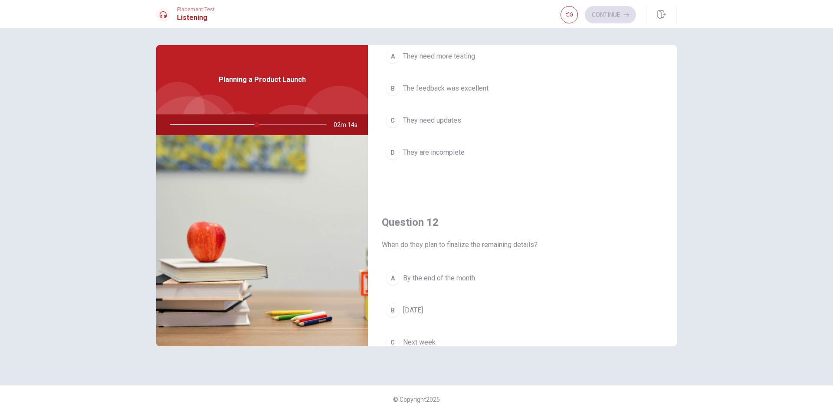
scroll to position [0, 0]
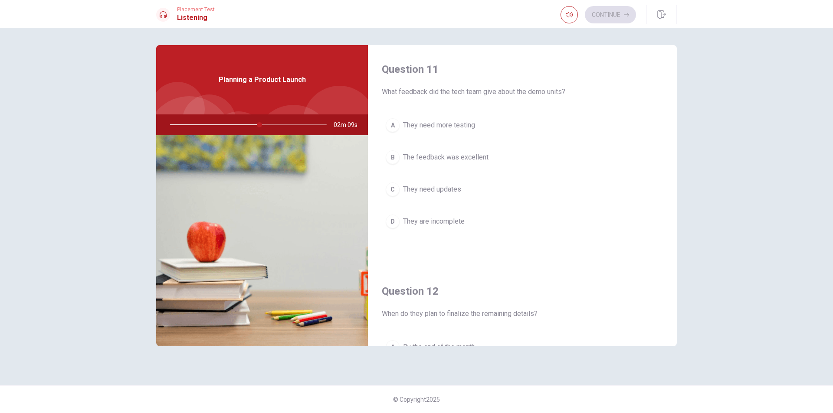
click at [446, 160] on span "The feedback was excellent" at bounding box center [445, 157] width 85 height 10
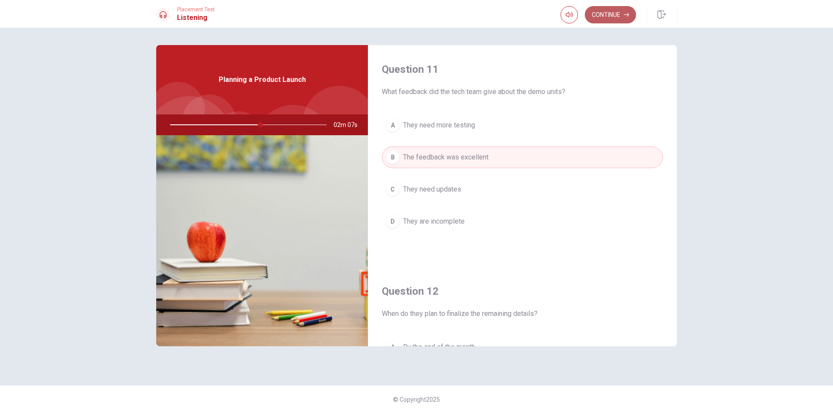
click at [609, 16] on button "Continue" at bounding box center [610, 14] width 51 height 17
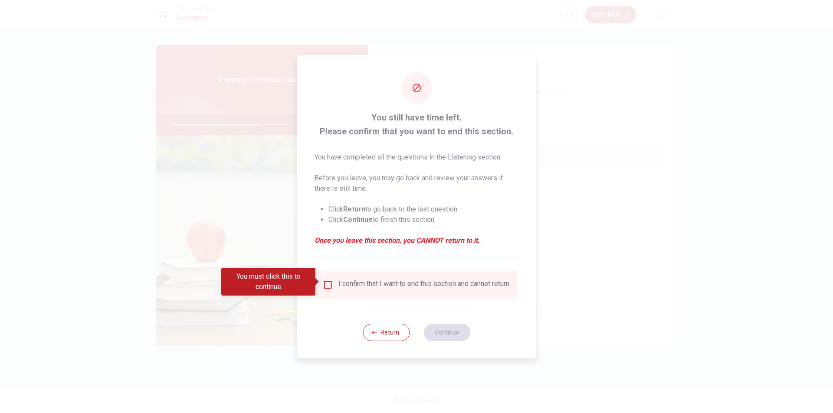
click at [324, 283] on input "You must click this to continue" at bounding box center [328, 285] width 10 height 10
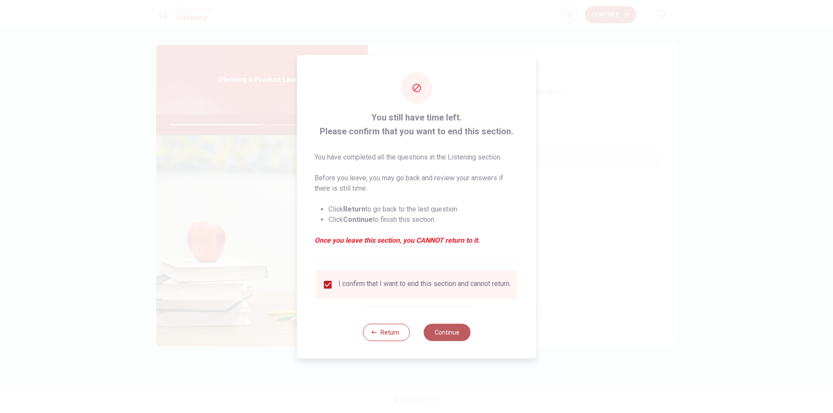
click at [443, 336] on button "Continue" at bounding box center [446, 332] width 47 height 17
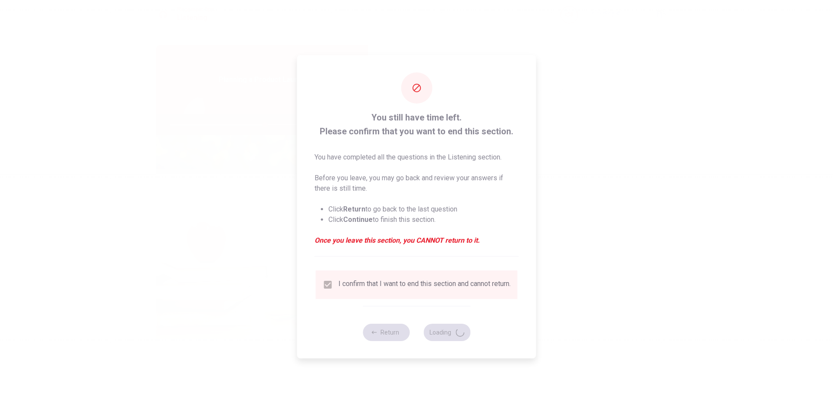
type input "61"
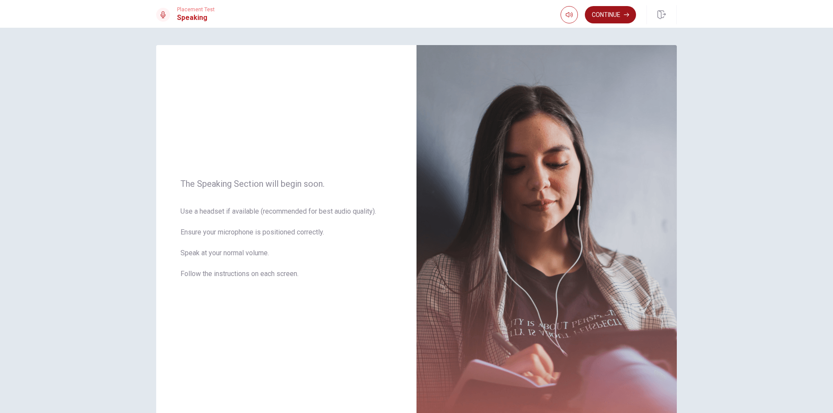
click at [618, 17] on button "Continue" at bounding box center [610, 14] width 51 height 17
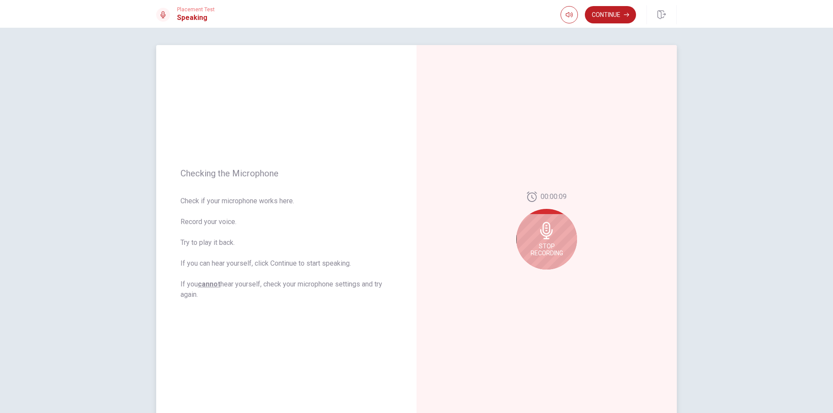
click at [553, 241] on div "Stop Recording" at bounding box center [546, 239] width 61 height 61
click at [554, 277] on icon "Play Audio" at bounding box center [556, 276] width 4 height 5
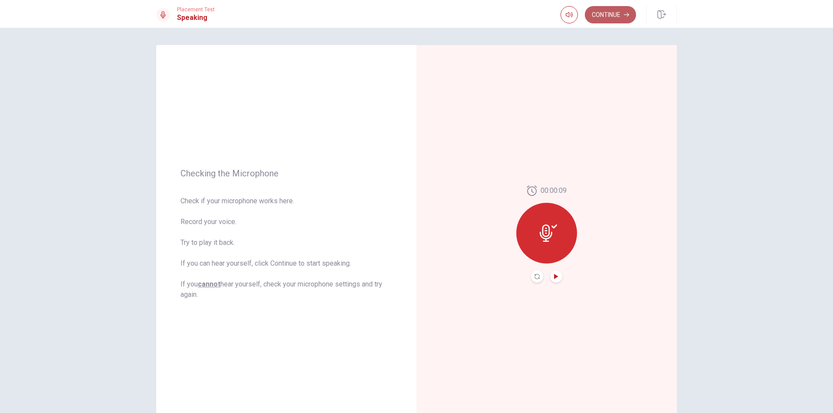
click at [612, 18] on button "Continue" at bounding box center [610, 14] width 51 height 17
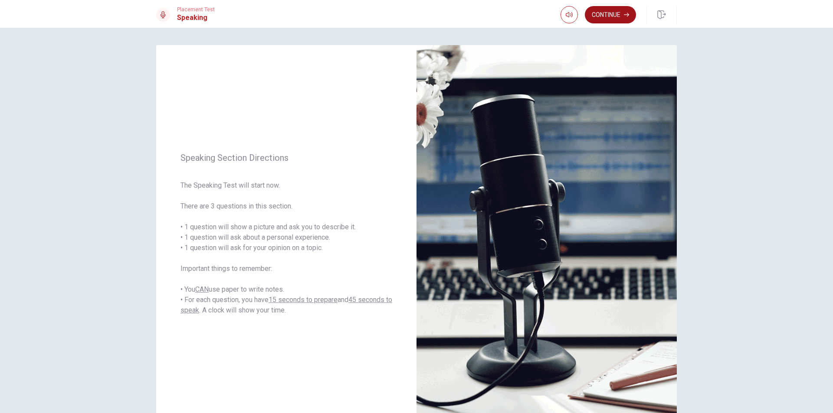
click at [614, 13] on button "Continue" at bounding box center [610, 14] width 51 height 17
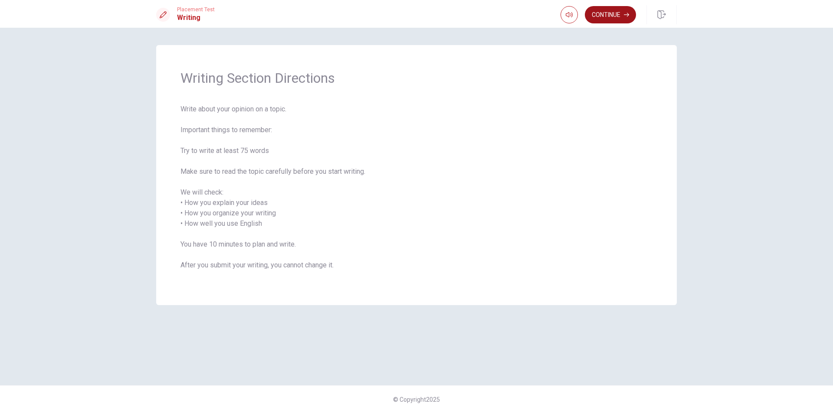
click at [612, 14] on button "Continue" at bounding box center [610, 14] width 51 height 17
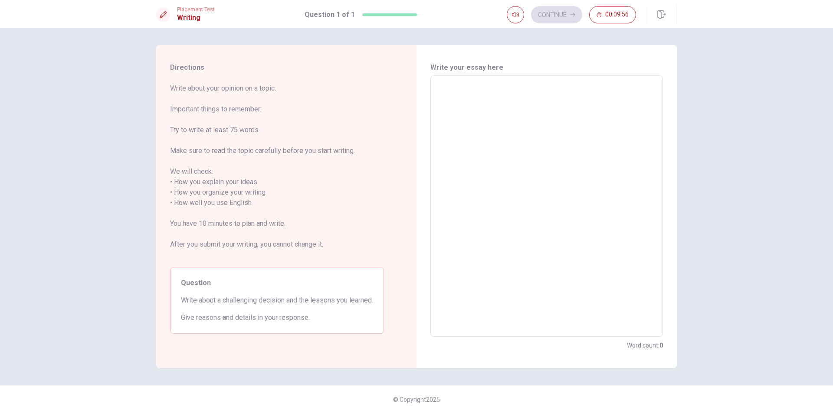
click at [502, 93] on textarea at bounding box center [546, 206] width 220 height 247
type textarea "M"
type textarea "x"
type textarea "My"
type textarea "x"
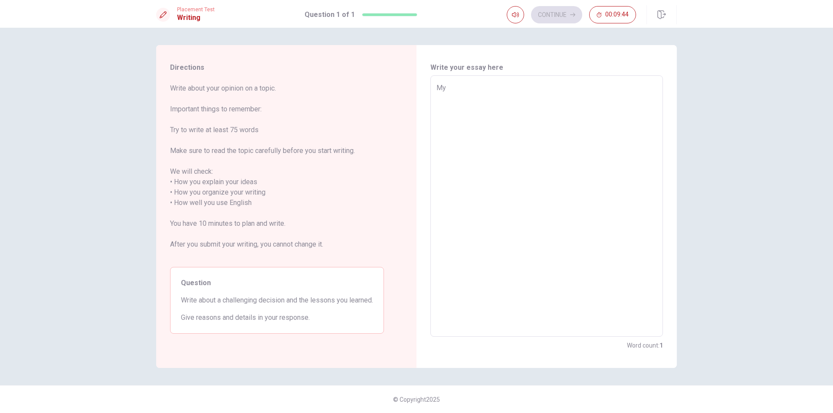
type textarea "My"
type textarea "x"
type textarea "My m"
type textarea "x"
type textarea "My mo"
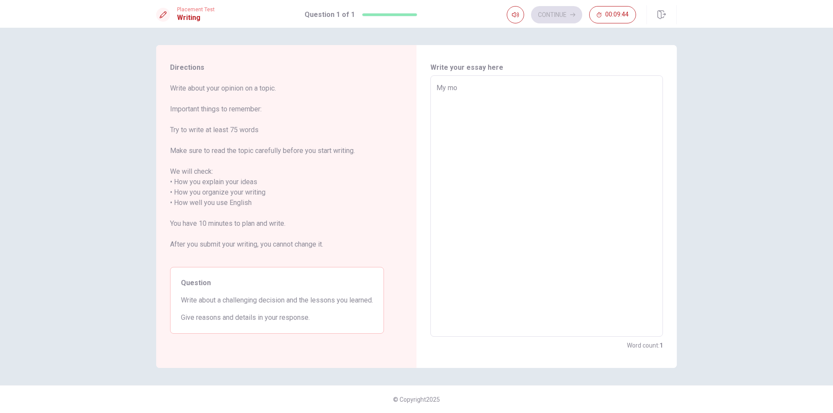
type textarea "x"
type textarea "My mos"
type textarea "x"
type textarea "My most"
type textarea "x"
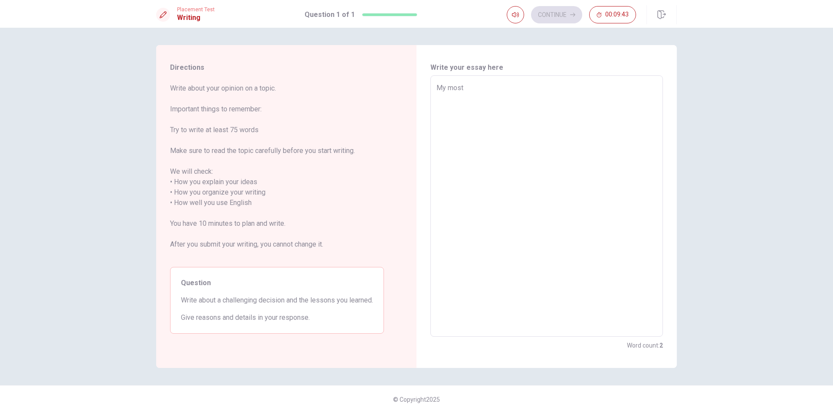
type textarea "My most"
type textarea "x"
type textarea "My most c"
type textarea "x"
type textarea "My most ch"
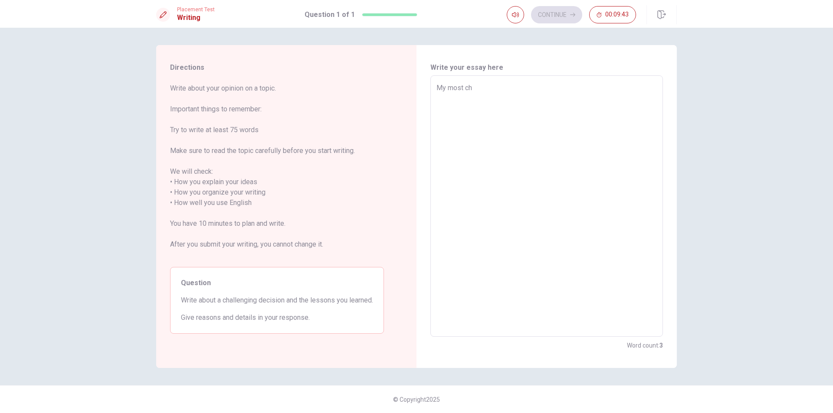
type textarea "x"
type textarea "My most cha"
type textarea "x"
type textarea "My most chal"
type textarea "x"
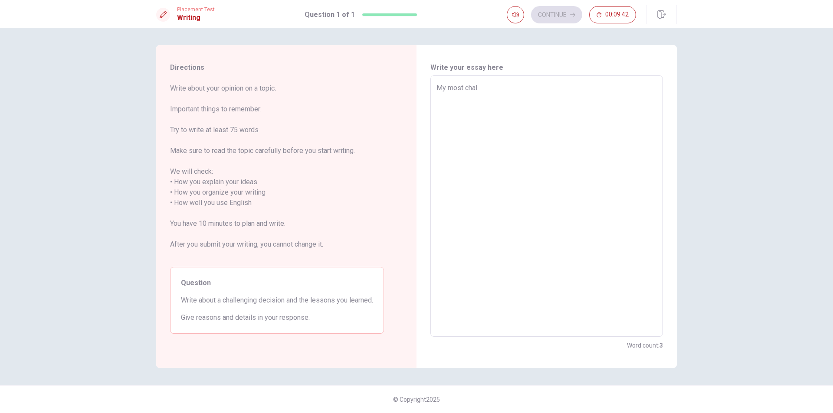
type textarea "My most chall"
type textarea "x"
type textarea "My most challe"
type textarea "x"
type textarea "My most challen"
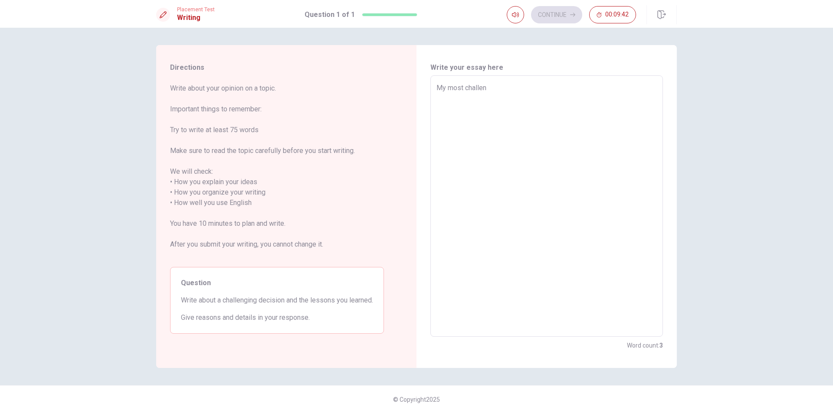
type textarea "x"
type textarea "My most challeng"
type textarea "x"
type textarea "My most challengi8"
type textarea "x"
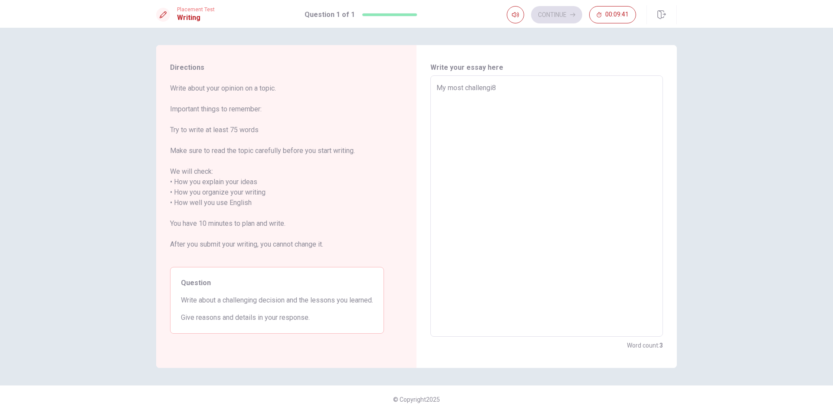
type textarea "My most challengi8n"
type textarea "x"
type textarea "My most challengi8ng"
type textarea "x"
type textarea "My most challengi8ng"
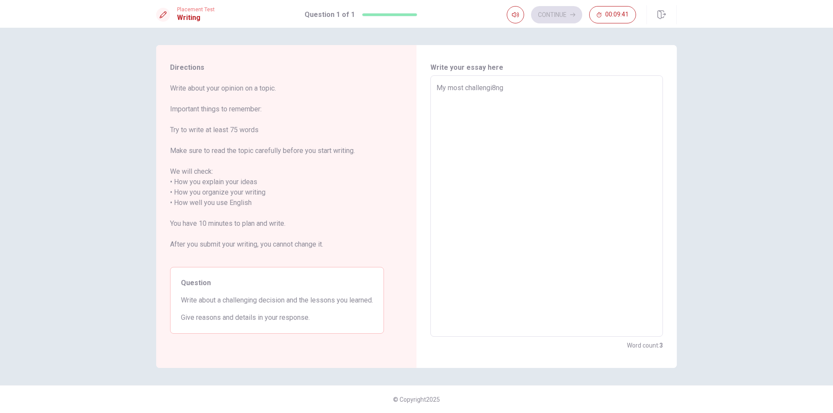
type textarea "x"
type textarea "My most challengi8ng"
type textarea "x"
type textarea "My most challengi8n"
type textarea "x"
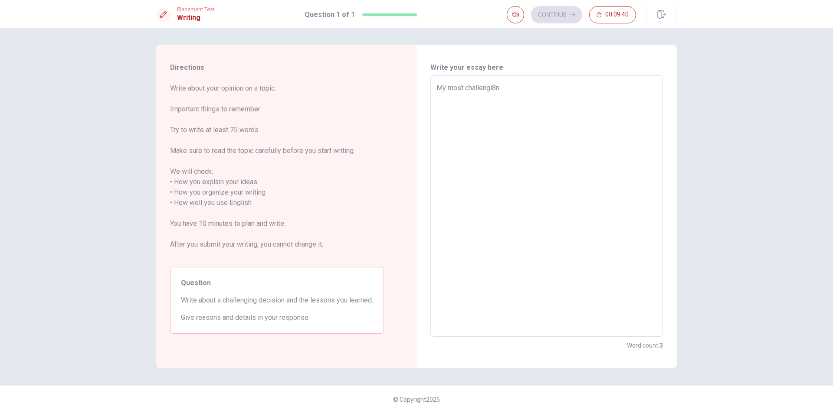
type textarea "My most challengi8"
type textarea "x"
type textarea "My most challengi"
type textarea "x"
type textarea "My most challengin"
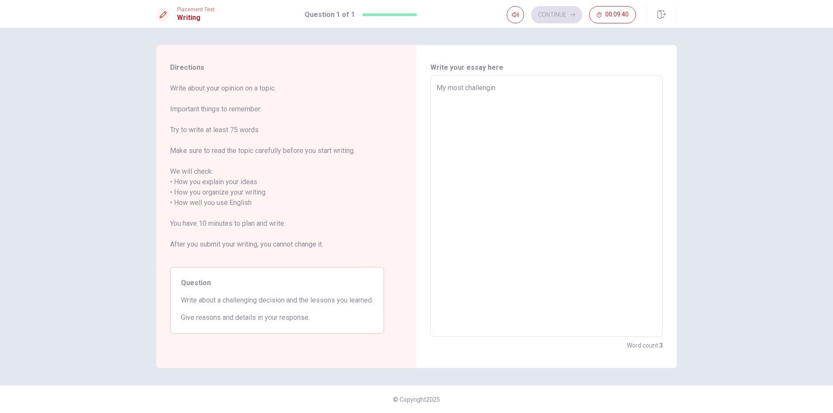
type textarea "x"
type textarea "My most challenging"
type textarea "x"
type textarea "My most challenging"
type textarea "x"
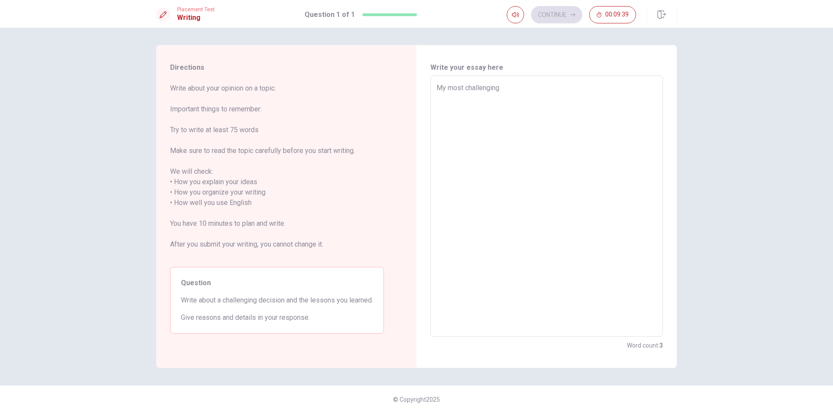
type textarea "My most challenging d"
type textarea "x"
type textarea "My most challenging de"
type textarea "x"
type textarea "My most challenging dec"
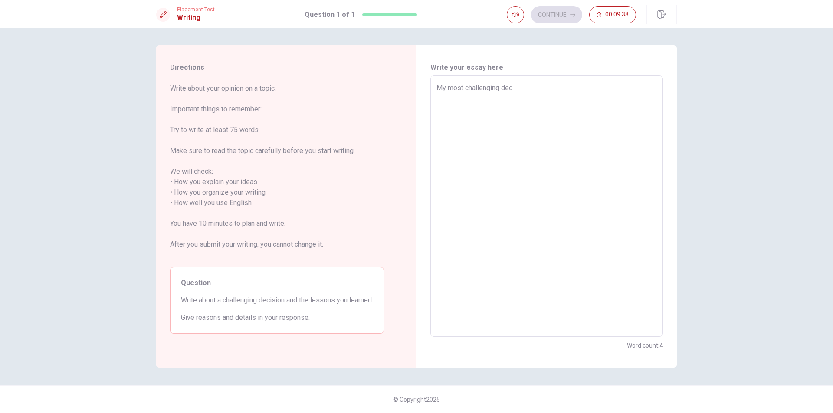
type textarea "x"
type textarea "My most challenging deci"
type textarea "x"
type textarea "My most challenging decis"
type textarea "x"
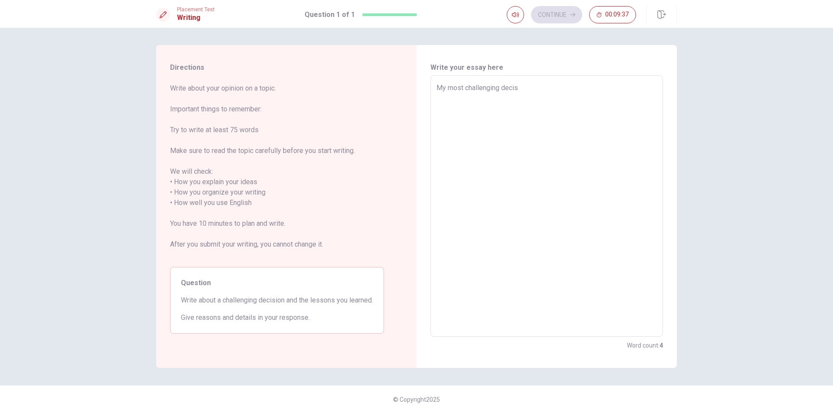
type textarea "My most challenging decisi"
type textarea "x"
type textarea "My most challenging decisio"
type textarea "x"
type textarea "My most challenging decision"
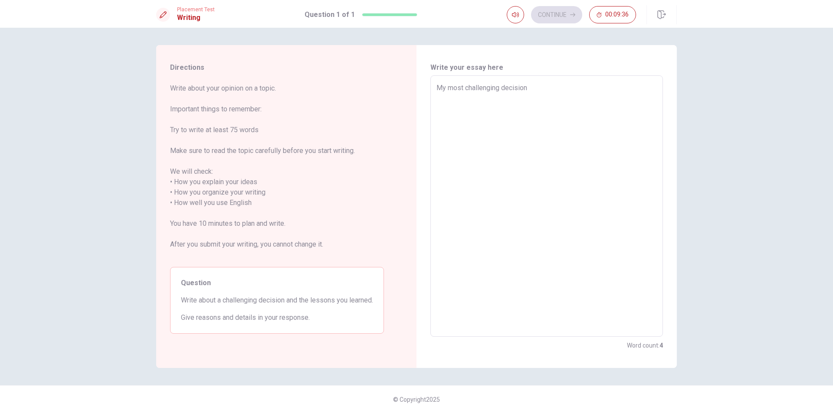
type textarea "x"
type textarea "My most challenging decision"
type textarea "x"
type textarea "My most challenging decision t"
type textarea "x"
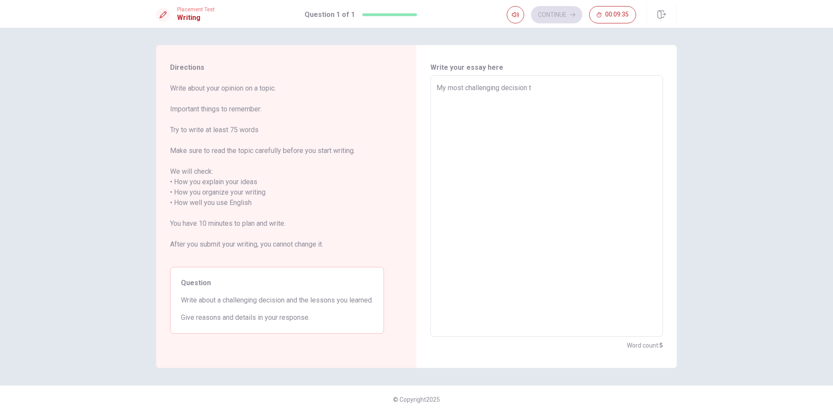
type textarea "My most challenging decision to"
type textarea "x"
type textarea "My most challenging decision to"
type textarea "x"
type textarea "My most challenging decision to t"
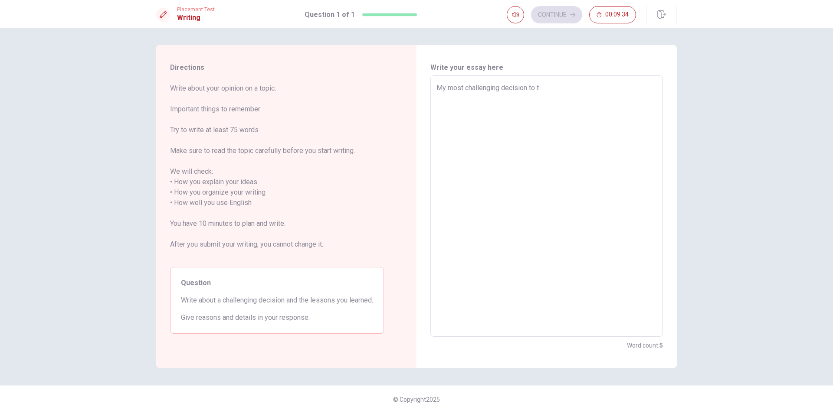
type textarea "x"
type textarea "My most challenging decision to th"
type textarea "x"
type textarea "My most challenging decision to thi"
type textarea "x"
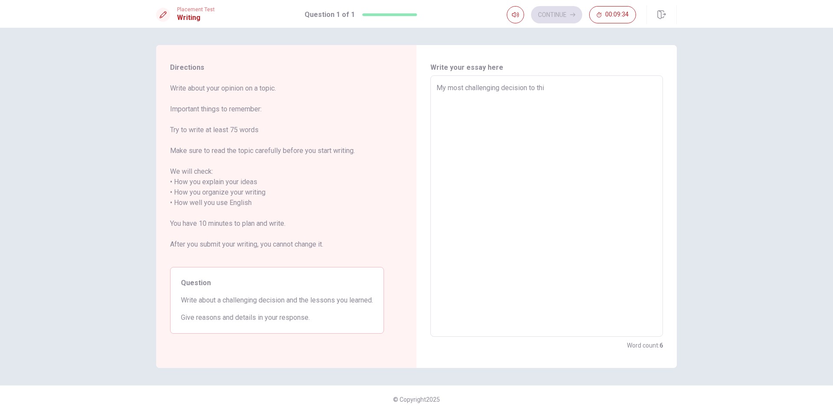
type textarea "My most challenging decision to this"
type textarea "x"
type textarea "My most challenging decision to this"
type textarea "x"
type textarea "My most challenging decision to this d"
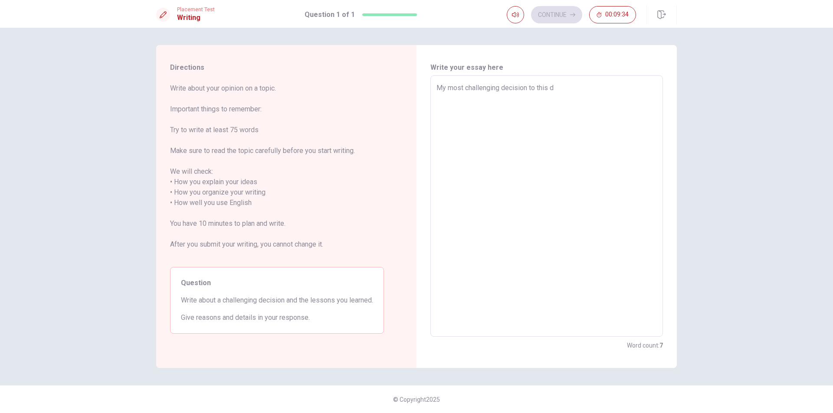
type textarea "x"
type textarea "My most challenging decision to this da"
type textarea "x"
type textarea "My most challenging decision to this day"
type textarea "x"
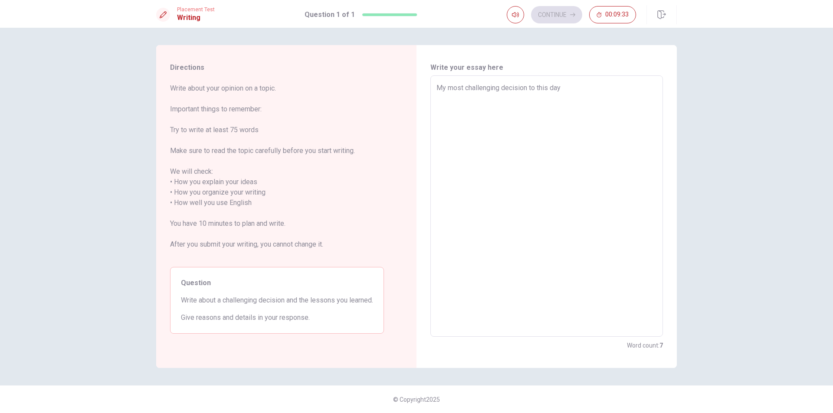
type textarea "My most challenging decision to this day"
type textarea "x"
type textarea "My most challenging decision to this day h"
type textarea "x"
type textarea "My most challenging decision to this day ha"
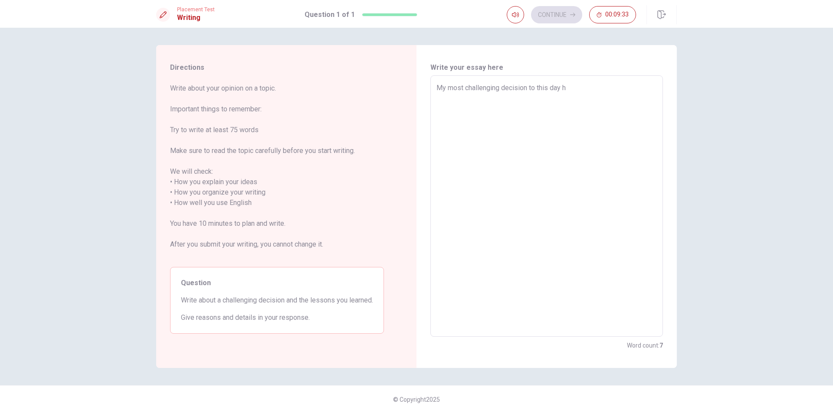
type textarea "x"
type textarea "My most challenging decision to this day has"
type textarea "x"
type textarea "My most challenging decision to this day has"
type textarea "x"
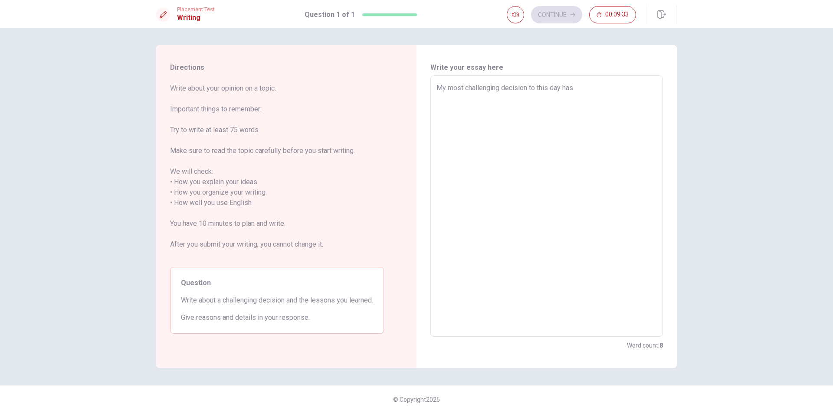
type textarea "My most challenging decision to this day has b"
type textarea "x"
type textarea "My most challenging decision to this day has be"
type textarea "x"
type textarea "My most challenging decision to this day has bee"
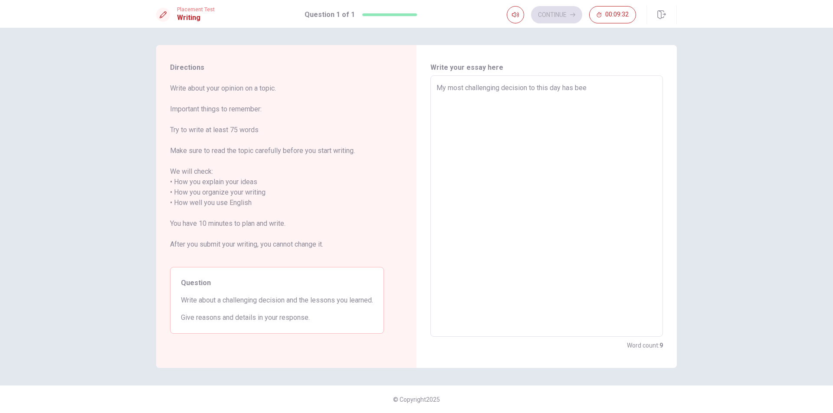
type textarea "x"
type textarea "My most challenging decision to this day has been"
type textarea "x"
type textarea "My most challenging decision to this day has been"
type textarea "x"
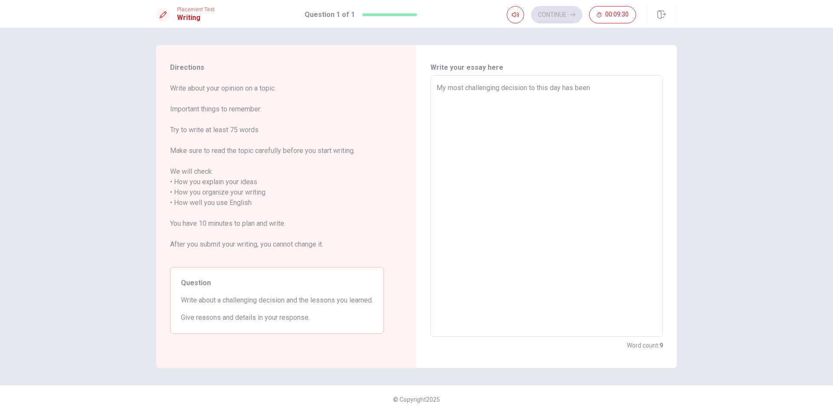
type textarea "My most challenging decision to this day has been c"
type textarea "x"
type textarea "My most challenging decision to this day has been ch"
type textarea "x"
type textarea "My most challenging decision to this day has been cho"
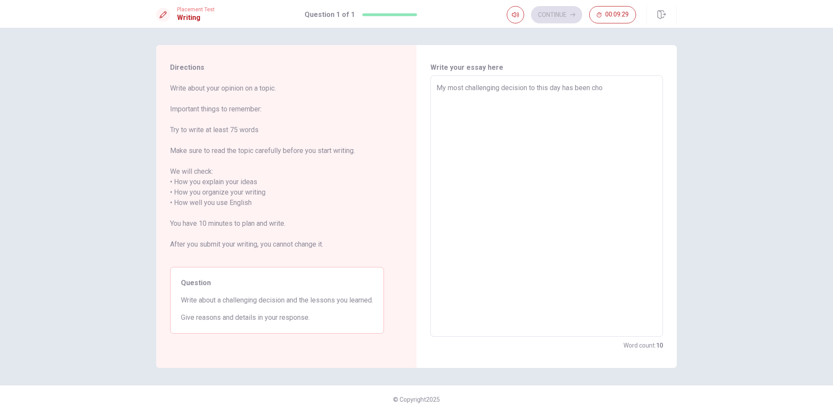
type textarea "x"
type textarea "My most challenging decision to this day has been choo"
type textarea "x"
type textarea "My most challenging decision to this day has been choos"
type textarea "x"
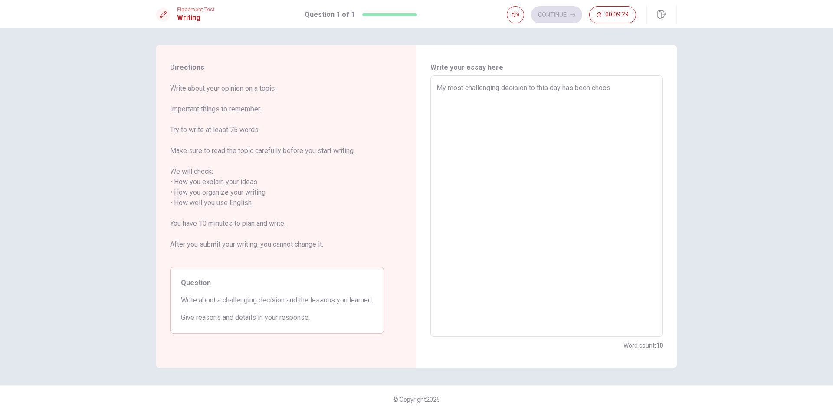
type textarea "My most challenging decision to this day has been choosi"
type textarea "x"
type textarea "My most challenging decision to this day has been choosin"
type textarea "x"
type textarea "My most challenging decision to this day has been choosing"
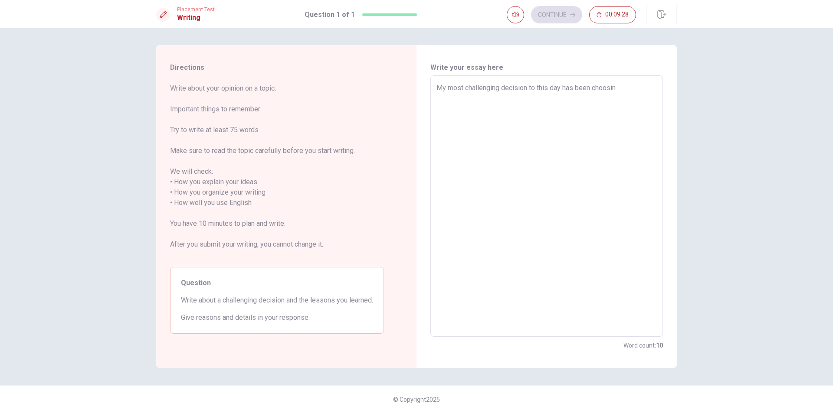
type textarea "x"
type textarea "My most challenging decision to this day has been choosing"
type textarea "x"
type textarea "My most challenging decision to this day has been choosing b"
type textarea "x"
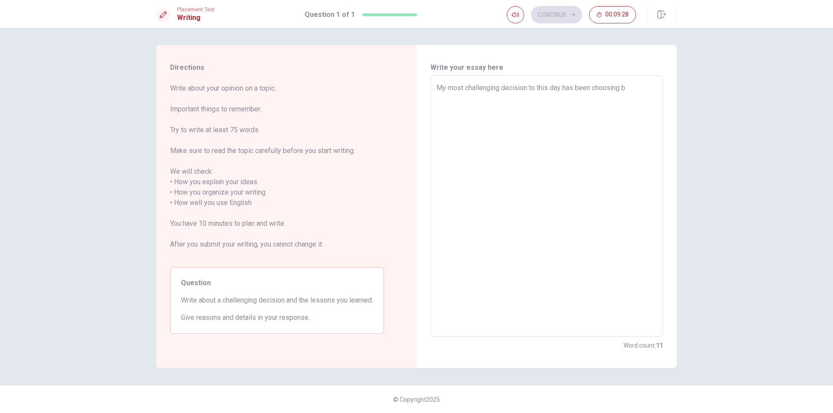
type textarea "My most challenging decision to this day has been choosing be"
type textarea "x"
type textarea "My most challenging decision to this day has been choosing bet"
type textarea "x"
type textarea "My most challenging decision to this day has been choosing betw"
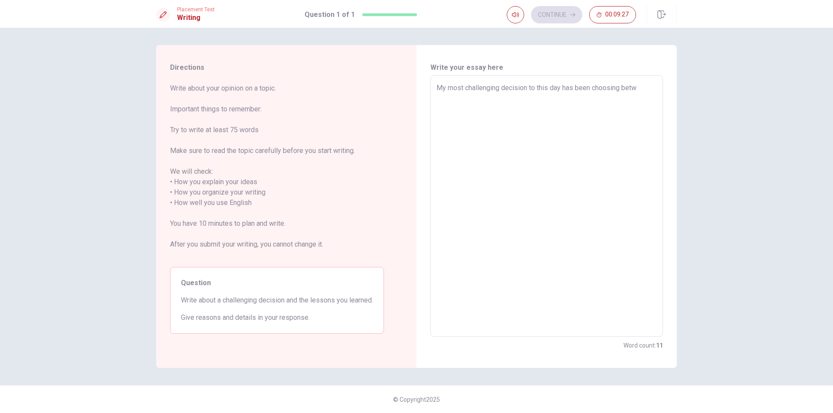
type textarea "x"
type textarea "My most challenging decision to this day has been choosing betwe"
type textarea "x"
type textarea "My most challenging decision to this day has been choosing betwee"
type textarea "x"
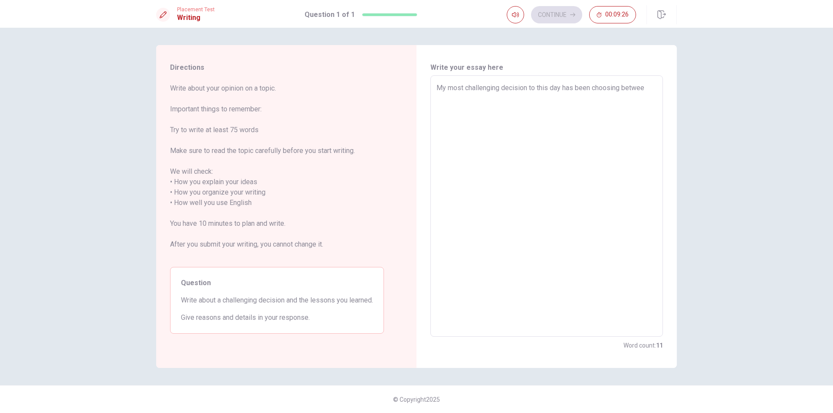
type textarea "My most challenging decision to this day has been choosing between"
type textarea "x"
type textarea "My most challenging decision to this day has been choosing between"
type textarea "x"
type textarea "My most challenging decision to this day has been choosing between s"
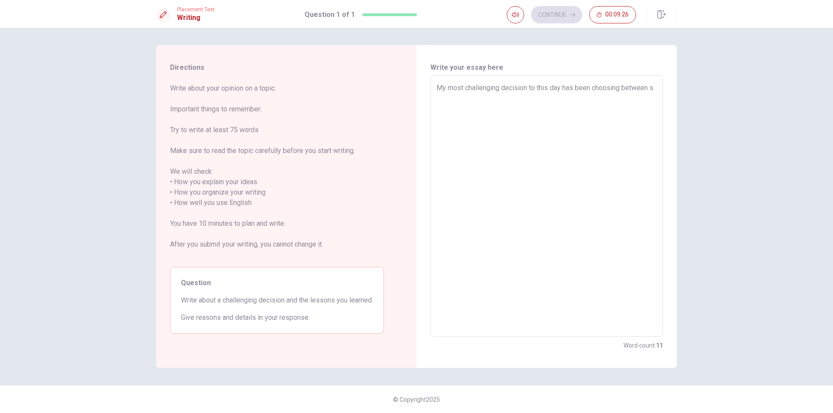
type textarea "x"
type textarea "My most challenging decision to this day has been choosing between st"
type textarea "x"
type textarea "My most challenging decision to this day has been choosing between sta"
type textarea "x"
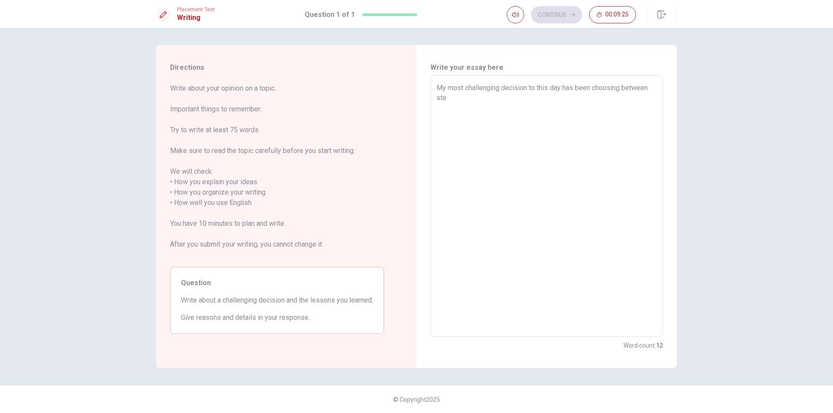
type textarea "My most challenging decision to this day has been choosing between stay"
type textarea "x"
type textarea "My most challenging decision to this day has been choosing between stayi"
type textarea "x"
type textarea "My most challenging decision to this day has been choosing between stayin"
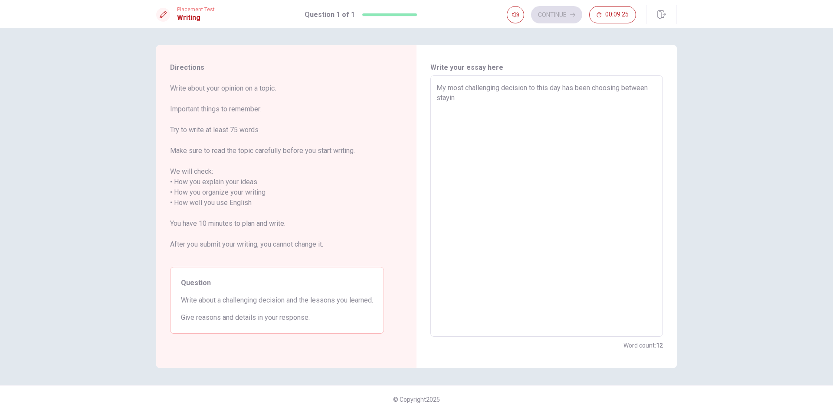
type textarea "x"
type textarea "My most challenging decision to this day has been choosing between staying"
type textarea "x"
type textarea "My most challenging decision to this day has been choosing between staying"
type textarea "x"
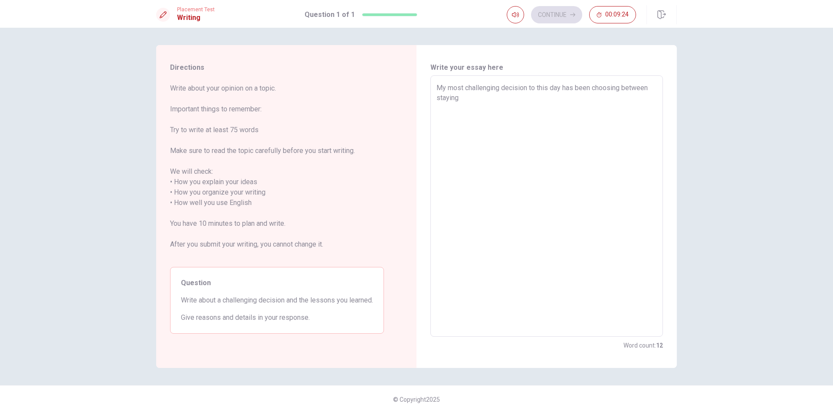
type textarea "My most challenging decision to this day has been choosing between staying i"
type textarea "x"
type textarea "My most challenging decision to this day has been choosing between staying in"
type textarea "x"
type textarea "My most challenging decision to this day has been choosing between staying in"
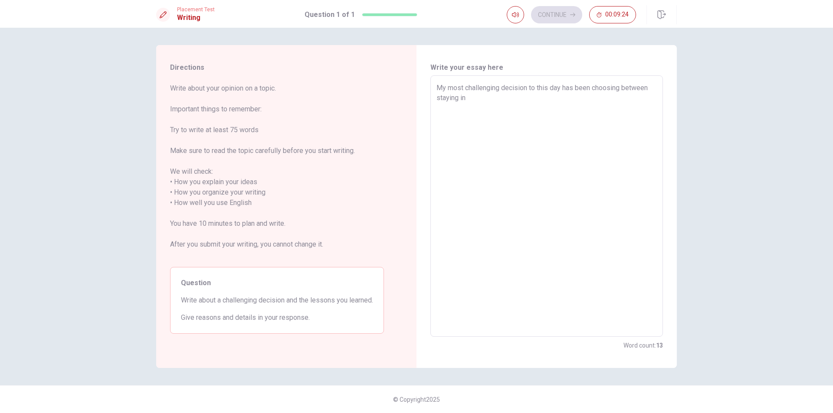
type textarea "x"
type textarea "My most challenging decision to this day has been choosing between staying in m"
type textarea "x"
type textarea "My most challenging decision to this day has been choosing between staying in my"
type textarea "x"
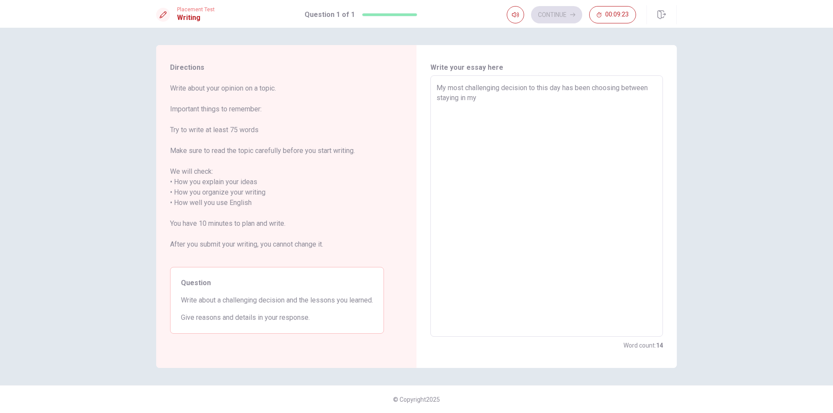
type textarea "My most challenging decision to this day has been choosing between staying in my"
type textarea "x"
type textarea "My most challenging decision to this day has been choosing between staying in m…"
type textarea "x"
type textarea "My most challenging decision to this day has been choosing between staying in m…"
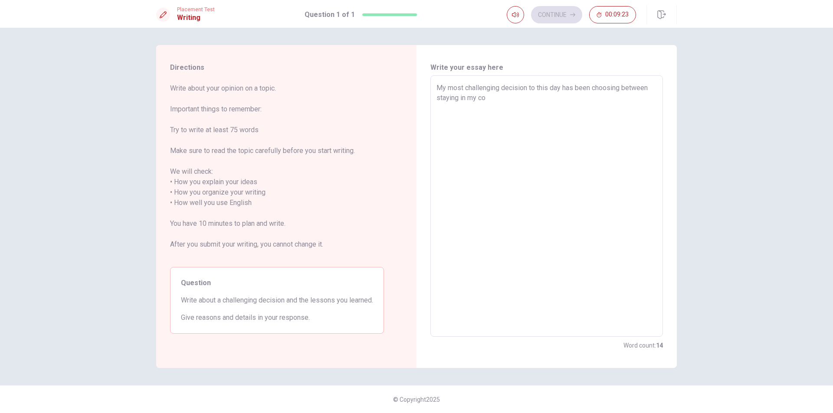
type textarea "x"
type textarea "My most challenging decision to this day has been choosing between staying in m…"
type textarea "x"
type textarea "My most challenging decision to this day has been choosing between staying in m…"
type textarea "x"
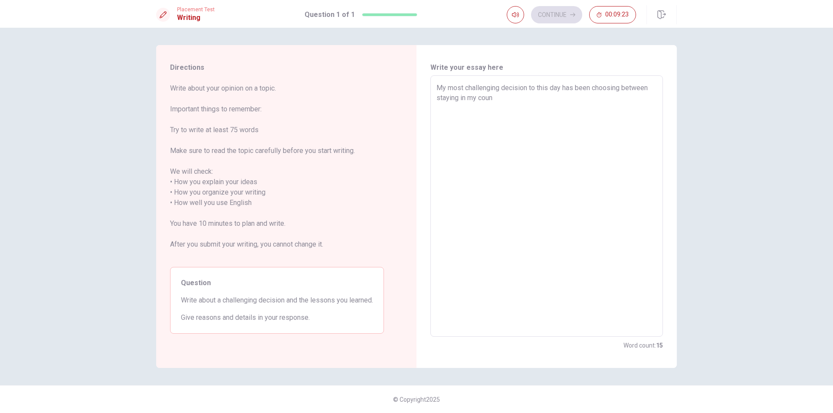
type textarea "My most challenging decision to this day has been choosing between staying in m…"
type textarea "x"
type textarea "My most challenging decision to this day has been choosing between staying in m…"
type textarea "x"
type textarea "My most challenging decision to this day has been choosing between staying in m…"
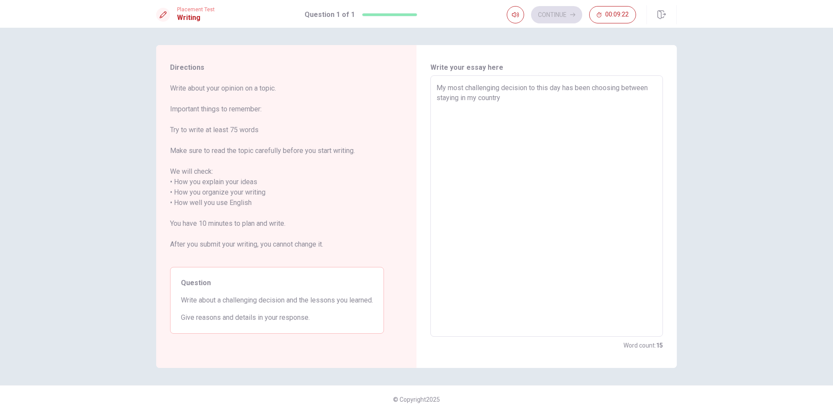
type textarea "x"
type textarea "My most challenging decision to this day has been choosing between staying in m…"
type textarea "x"
type textarea "My most challenging decision to this day has been choosing between staying in m…"
type textarea "x"
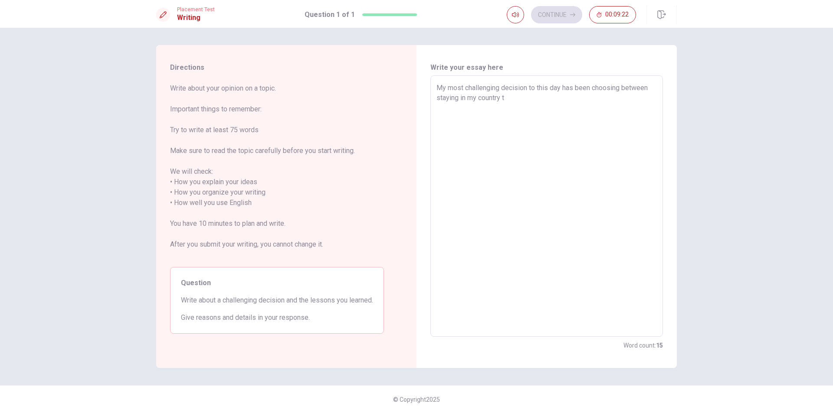
type textarea "My most challenging decision to this day has been choosing between staying in m…"
type textarea "x"
type textarea "My most challenging decision to this day has been choosing between staying in m…"
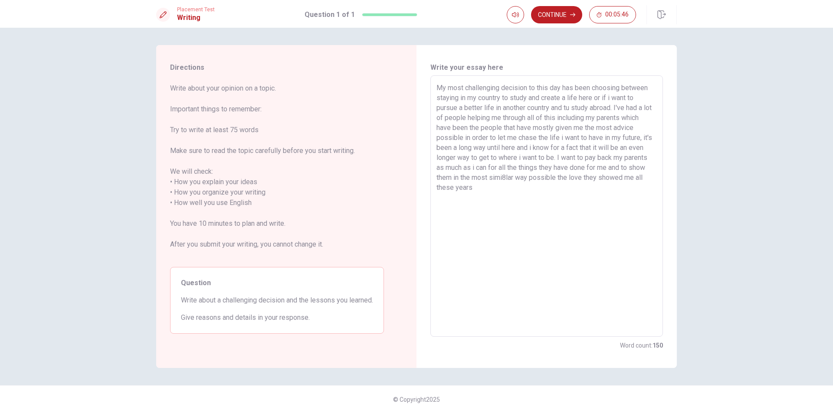
click at [532, 176] on textarea "My most challenging decision to this day has been choosing between staying in m…" at bounding box center [546, 206] width 220 height 247
click at [617, 106] on textarea "My most challenging decision to this day has been choosing between staying in m…" at bounding box center [546, 206] width 220 height 247
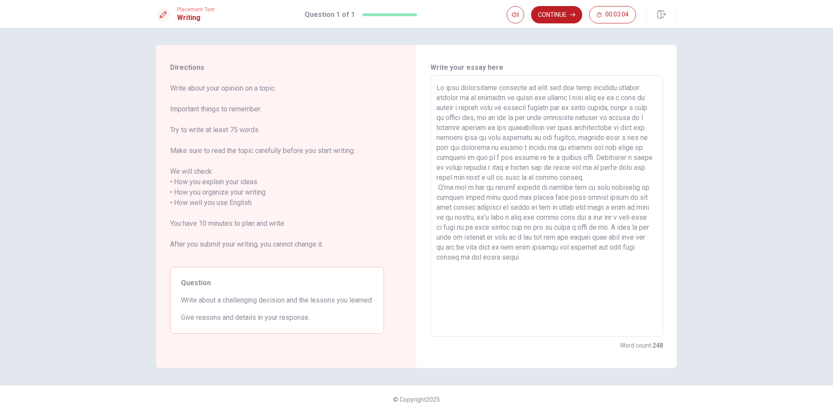
click at [437, 189] on textarea at bounding box center [546, 206] width 220 height 247
click at [523, 256] on textarea at bounding box center [546, 206] width 220 height 247
click at [527, 97] on textarea at bounding box center [546, 206] width 220 height 247
click at [619, 108] on textarea at bounding box center [546, 206] width 220 height 247
click at [637, 108] on textarea at bounding box center [546, 206] width 220 height 247
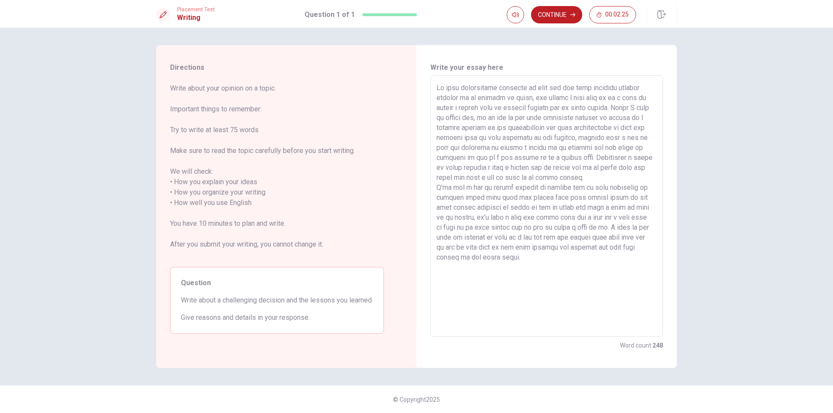
click at [621, 156] on textarea at bounding box center [546, 206] width 220 height 247
click at [621, 138] on textarea at bounding box center [546, 206] width 220 height 247
click at [613, 100] on textarea at bounding box center [546, 206] width 220 height 247
click at [474, 138] on textarea at bounding box center [546, 206] width 220 height 247
click at [577, 138] on textarea at bounding box center [546, 206] width 220 height 247
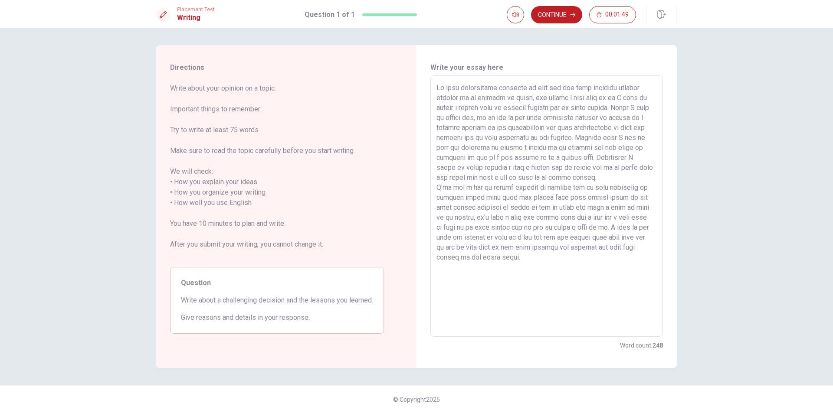
click at [527, 146] on textarea at bounding box center [546, 206] width 220 height 247
click at [546, 157] on textarea at bounding box center [546, 206] width 220 height 247
click at [483, 167] on textarea at bounding box center [546, 206] width 220 height 247
click at [463, 177] on textarea at bounding box center [546, 206] width 220 height 247
drag, startPoint x: 501, startPoint y: 206, endPoint x: 442, endPoint y: 209, distance: 58.6
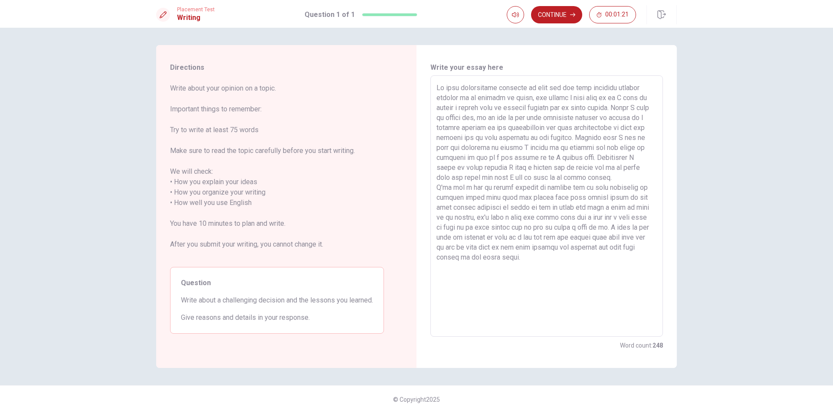
click at [442, 209] on textarea at bounding box center [546, 206] width 220 height 247
click at [565, 207] on textarea at bounding box center [546, 206] width 220 height 247
click at [437, 218] on textarea at bounding box center [546, 206] width 220 height 247
click at [543, 216] on textarea at bounding box center [546, 206] width 220 height 247
click at [536, 226] on textarea at bounding box center [546, 206] width 220 height 247
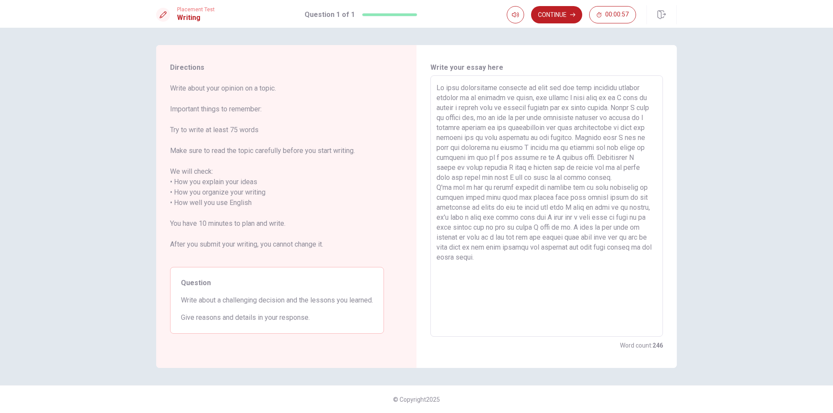
click at [500, 235] on textarea at bounding box center [546, 206] width 220 height 247
click at [647, 247] on textarea at bounding box center [546, 206] width 220 height 247
drag, startPoint x: 455, startPoint y: 257, endPoint x: 622, endPoint y: 245, distance: 167.4
click at [622, 245] on textarea at bounding box center [546, 206] width 220 height 247
click at [488, 258] on textarea at bounding box center [546, 206] width 220 height 247
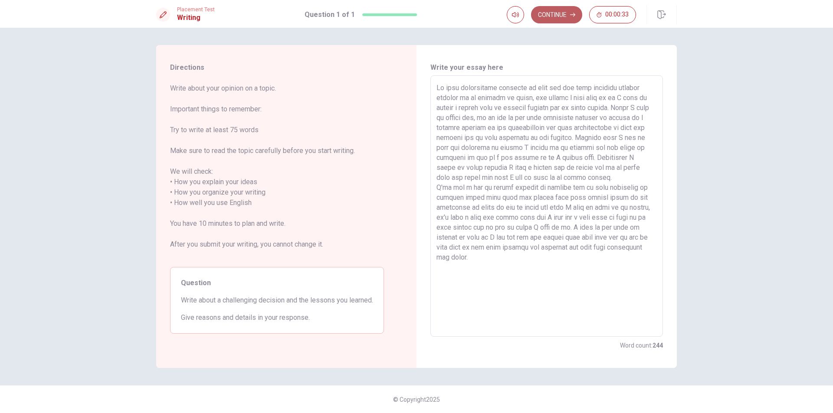
click at [563, 14] on button "Continue" at bounding box center [556, 14] width 51 height 17
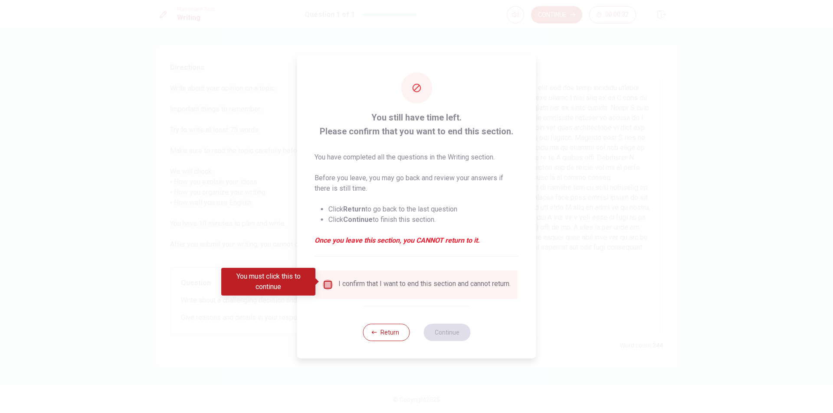
click at [326, 281] on input "You must click this to continue" at bounding box center [328, 285] width 10 height 10
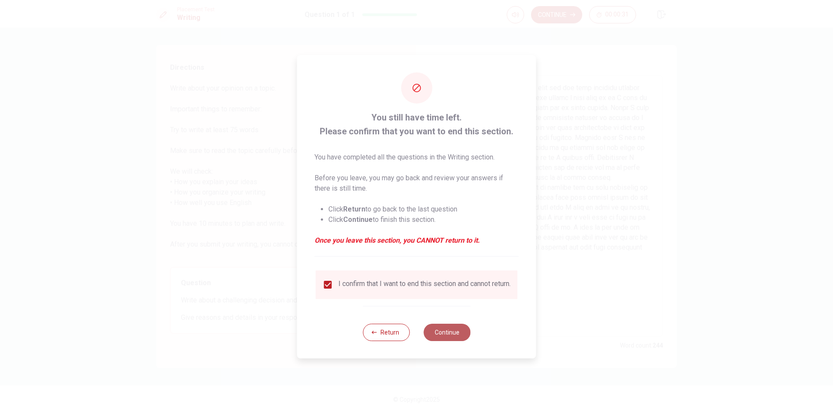
click at [446, 330] on button "Continue" at bounding box center [446, 332] width 47 height 17
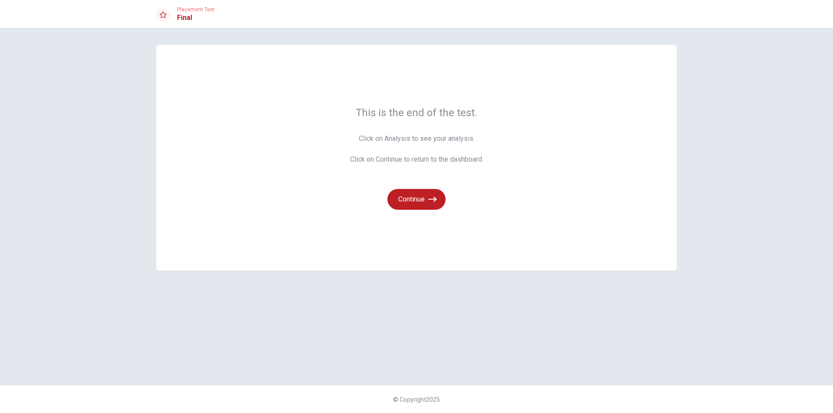
click at [412, 111] on span "This is the end of the test." at bounding box center [416, 113] width 133 height 14
click at [388, 137] on span "Click on Analysis to see your analysis. Click on Continue to return to the dash…" at bounding box center [416, 149] width 133 height 31
click at [407, 137] on span "Click on Analysis to see your analysis. Click on Continue to return to the dash…" at bounding box center [416, 149] width 133 height 31
click at [465, 138] on span "Click on Analysis to see your analysis. Click on Continue to return to the dash…" at bounding box center [416, 149] width 133 height 31
click at [650, 141] on div "This is the end of the test. Click on Analysis to see your analysis. Click on C…" at bounding box center [416, 158] width 520 height 226
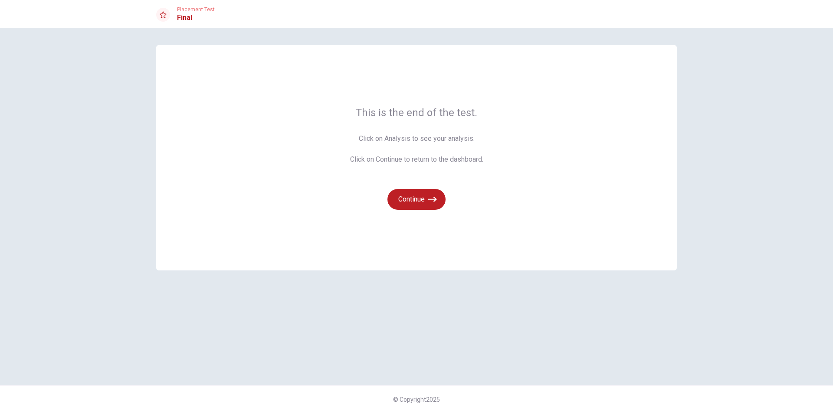
drag, startPoint x: 632, startPoint y: 202, endPoint x: 745, endPoint y: 99, distance: 152.6
click at [641, 195] on div "This is the end of the test. Click on Analysis to see your analysis. Click on C…" at bounding box center [416, 158] width 520 height 226
click at [789, 0] on div "Placement Test Final" at bounding box center [416, 14] width 833 height 28
click at [414, 203] on button "Continue" at bounding box center [416, 199] width 58 height 21
